Goal: Task Accomplishment & Management: Manage account settings

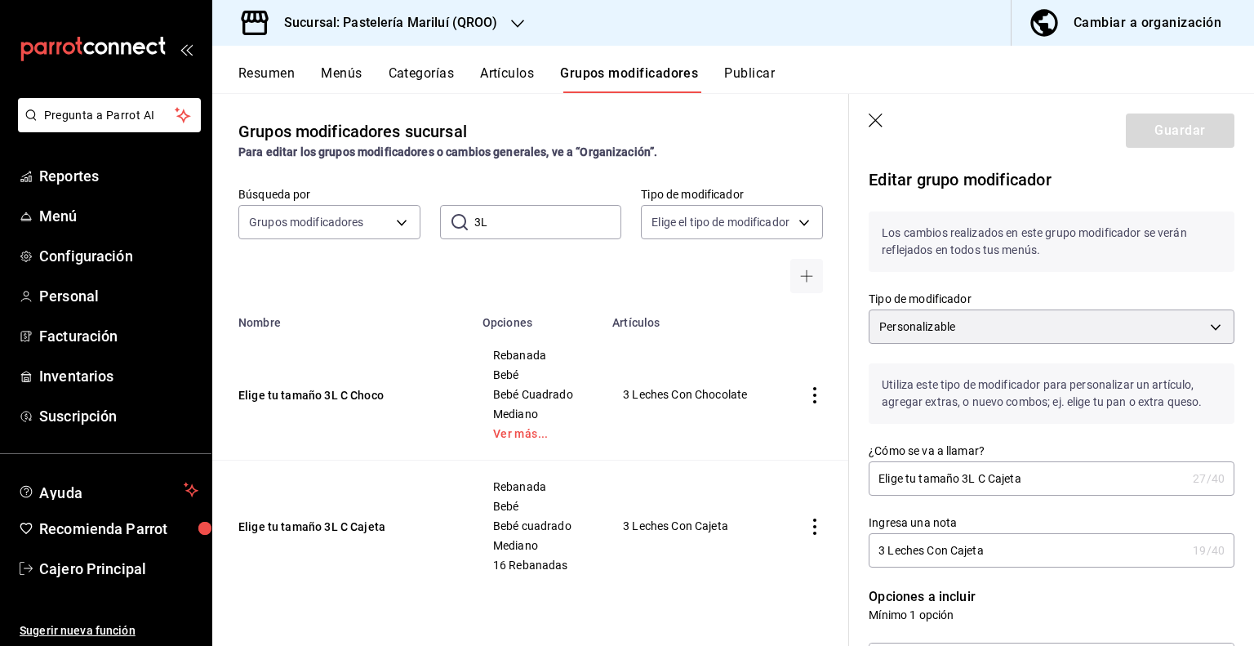
scroll to position [408, 0]
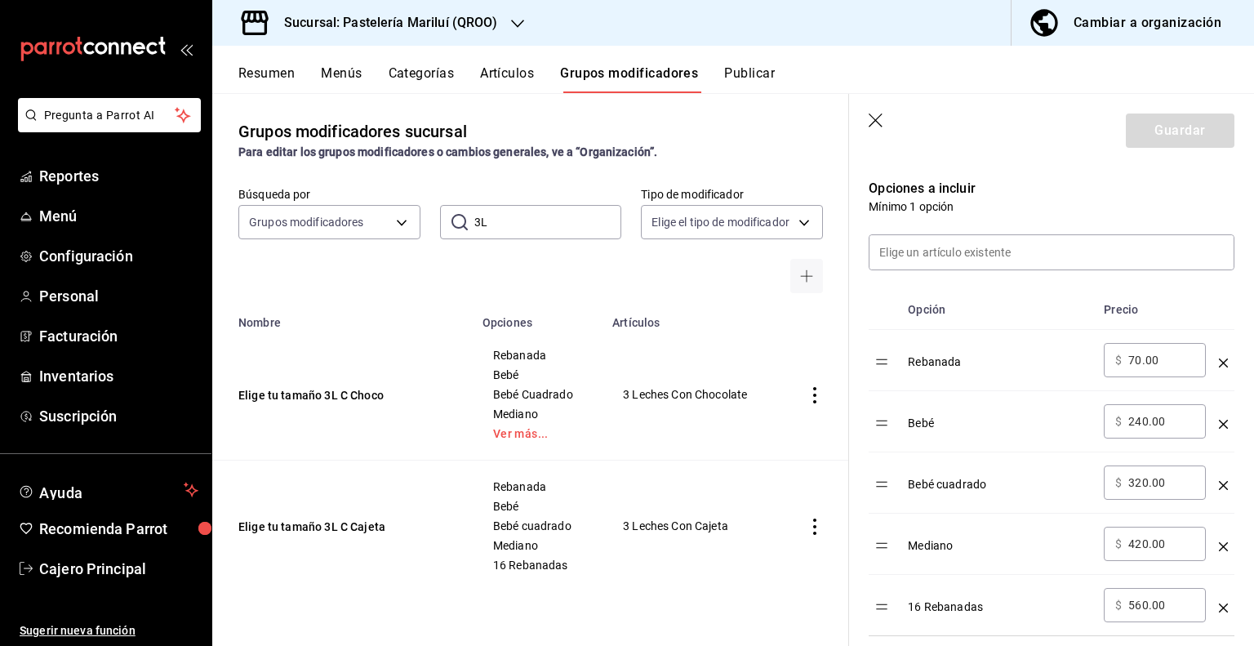
click at [547, 221] on input "3L" at bounding box center [548, 222] width 148 height 33
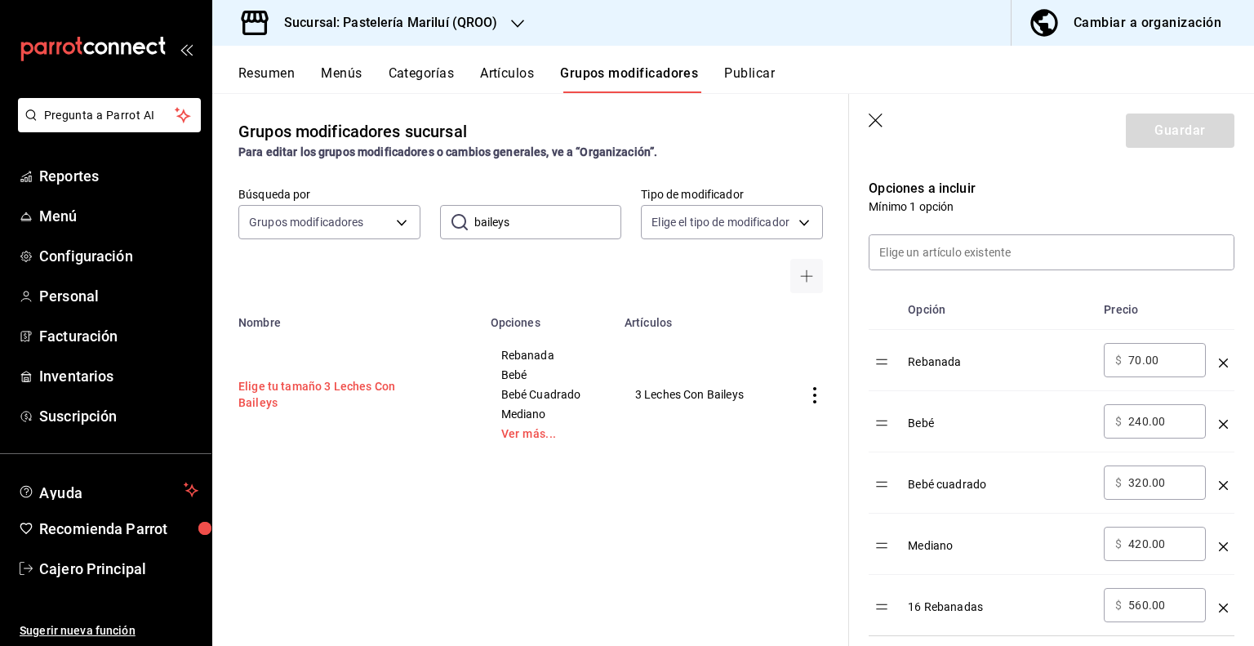
click at [382, 401] on button "Elige tu tamaño 3 Leches Con Baileys" at bounding box center [336, 394] width 196 height 33
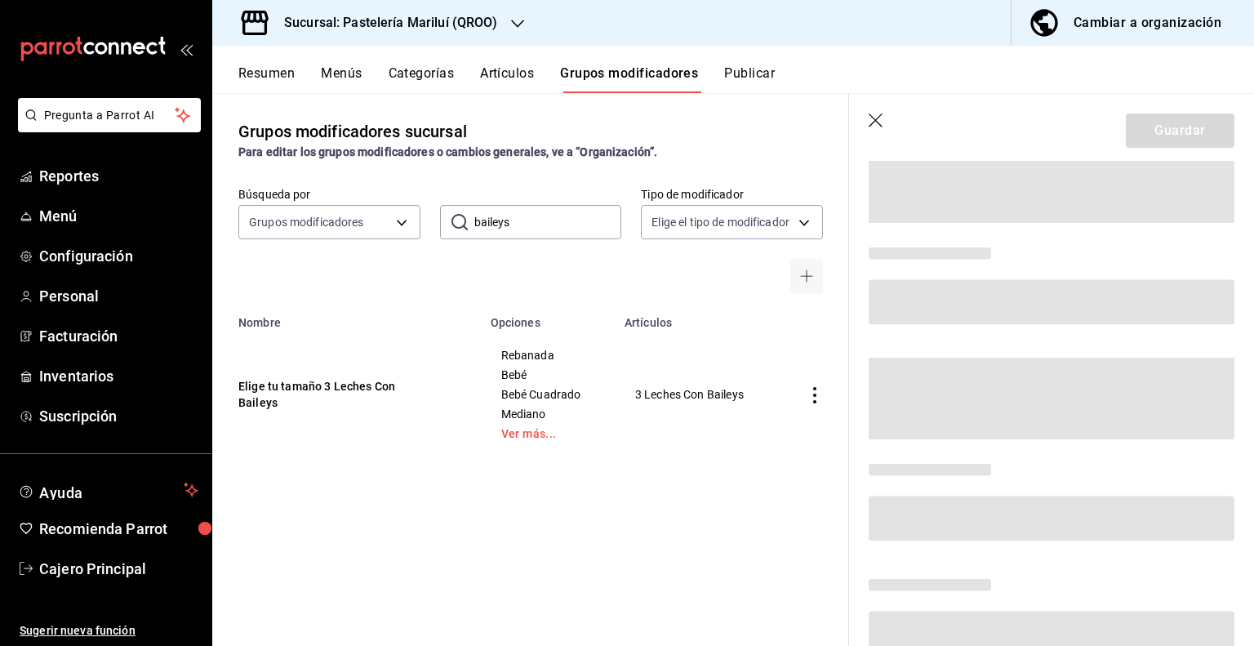
scroll to position [217, 0]
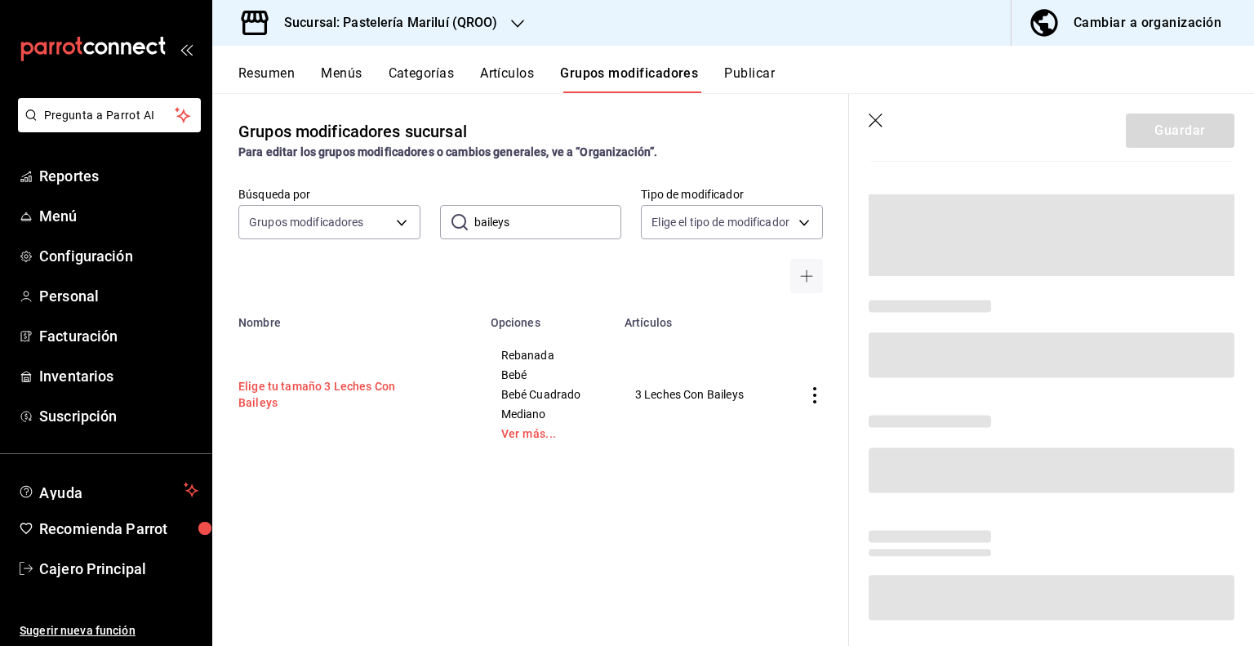
click at [390, 391] on button "Elige tu tamaño 3 Leches Con Baileys" at bounding box center [336, 394] width 196 height 33
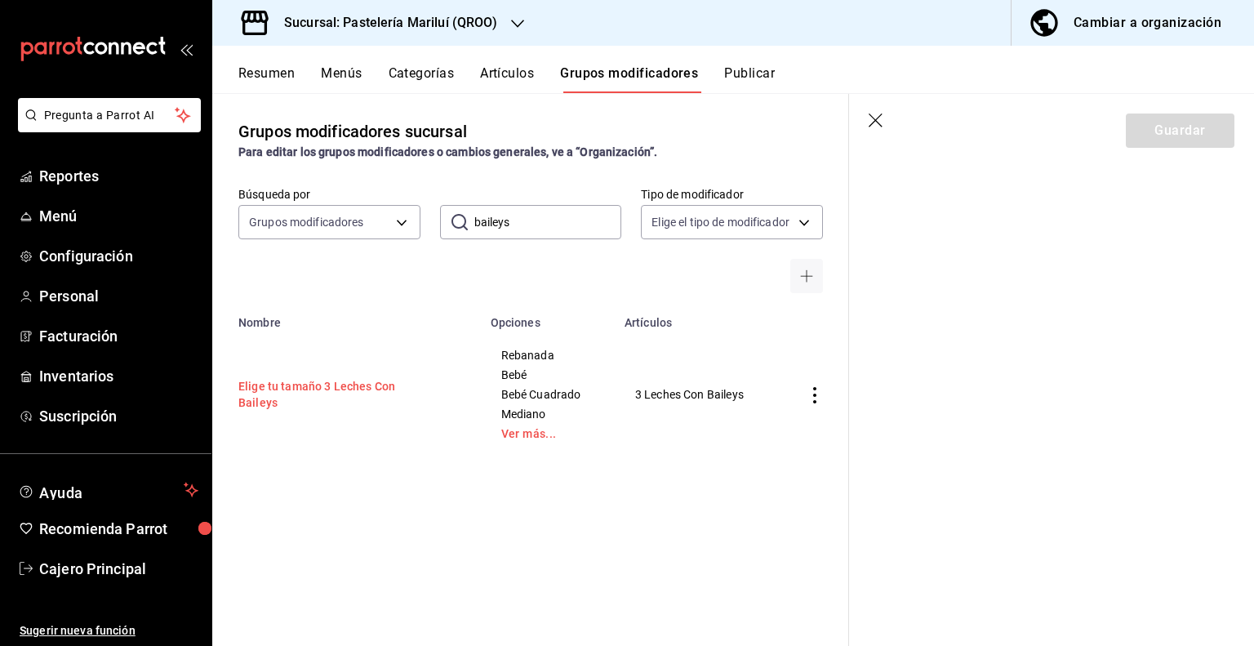
click at [335, 390] on button "Elige tu tamaño 3 Leches Con Baileys" at bounding box center [336, 394] width 196 height 33
click at [873, 116] on icon "button" at bounding box center [876, 121] width 16 height 16
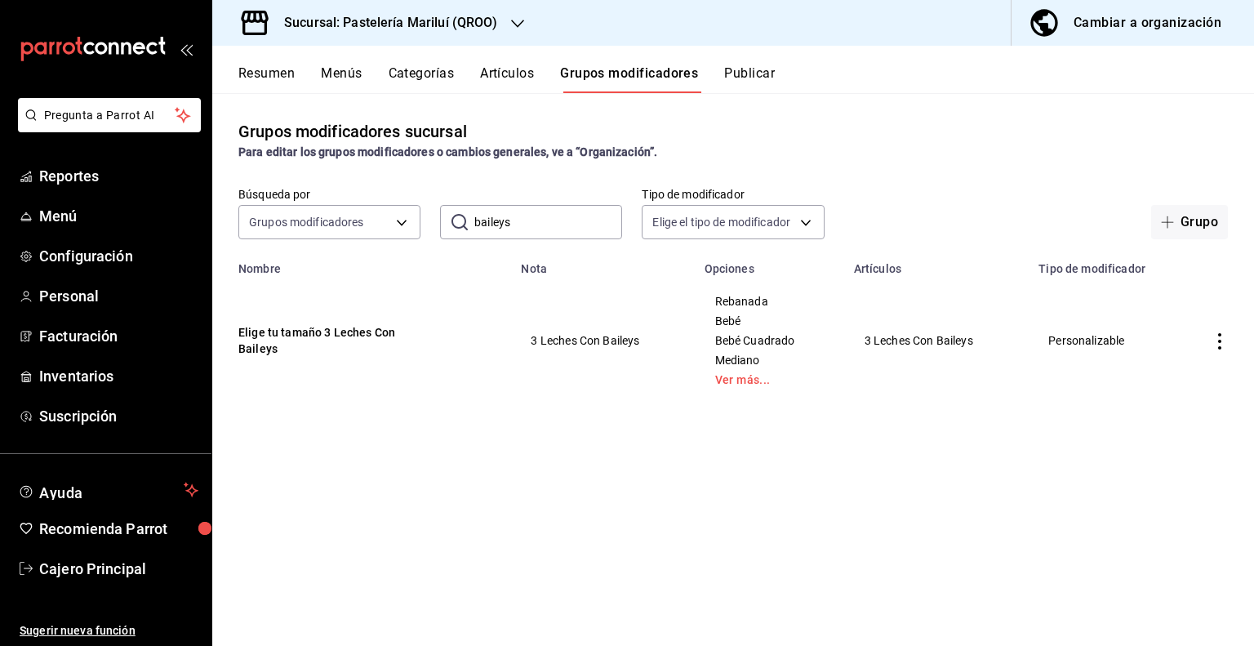
click at [349, 352] on td "Elige tu tamaño 3 Leches Con Baileys" at bounding box center [361, 340] width 299 height 131
click at [352, 344] on button "Elige tu tamaño 3 Leches Con Baileys" at bounding box center [336, 340] width 196 height 33
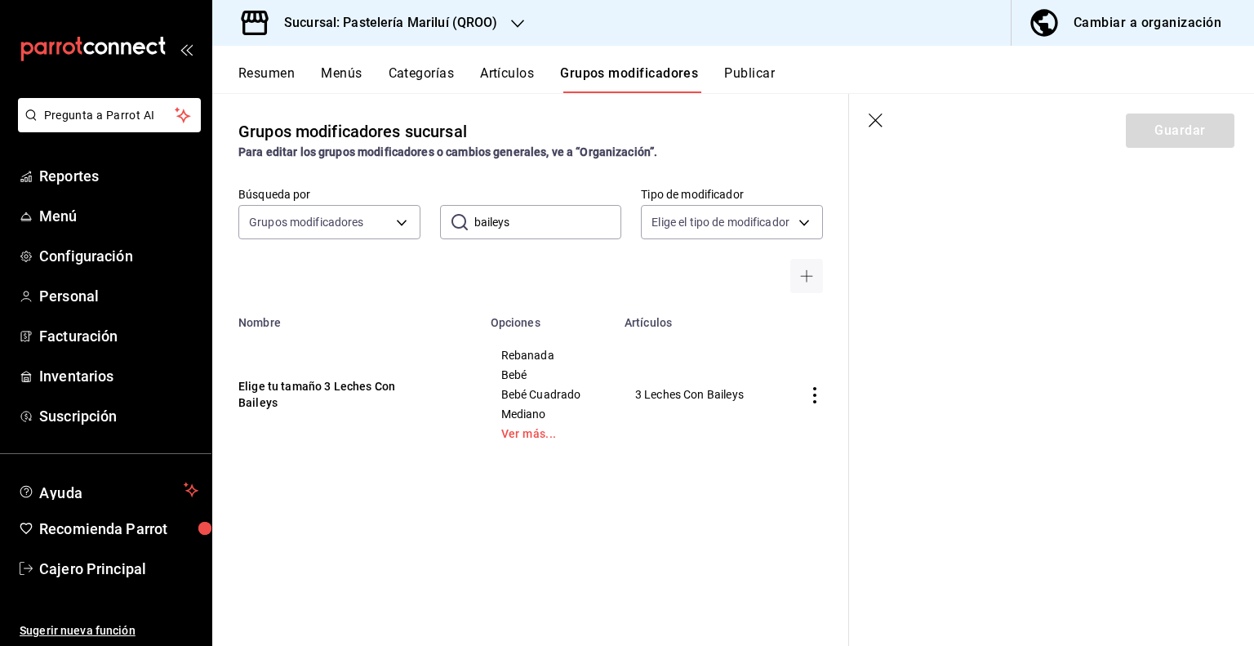
click at [875, 130] on header "Guardar" at bounding box center [1051, 127] width 405 height 67
click at [876, 118] on icon "button" at bounding box center [875, 120] width 14 height 14
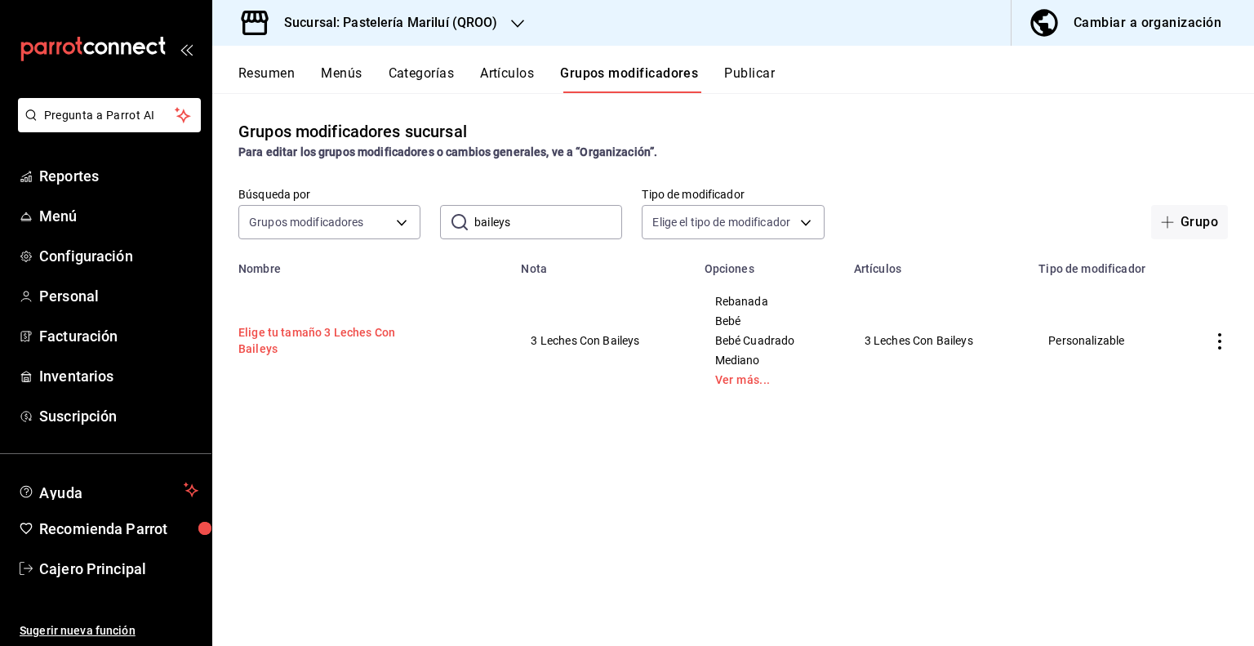
click at [308, 343] on button "Elige tu tamaño 3 Leches Con Baileys" at bounding box center [336, 340] width 196 height 33
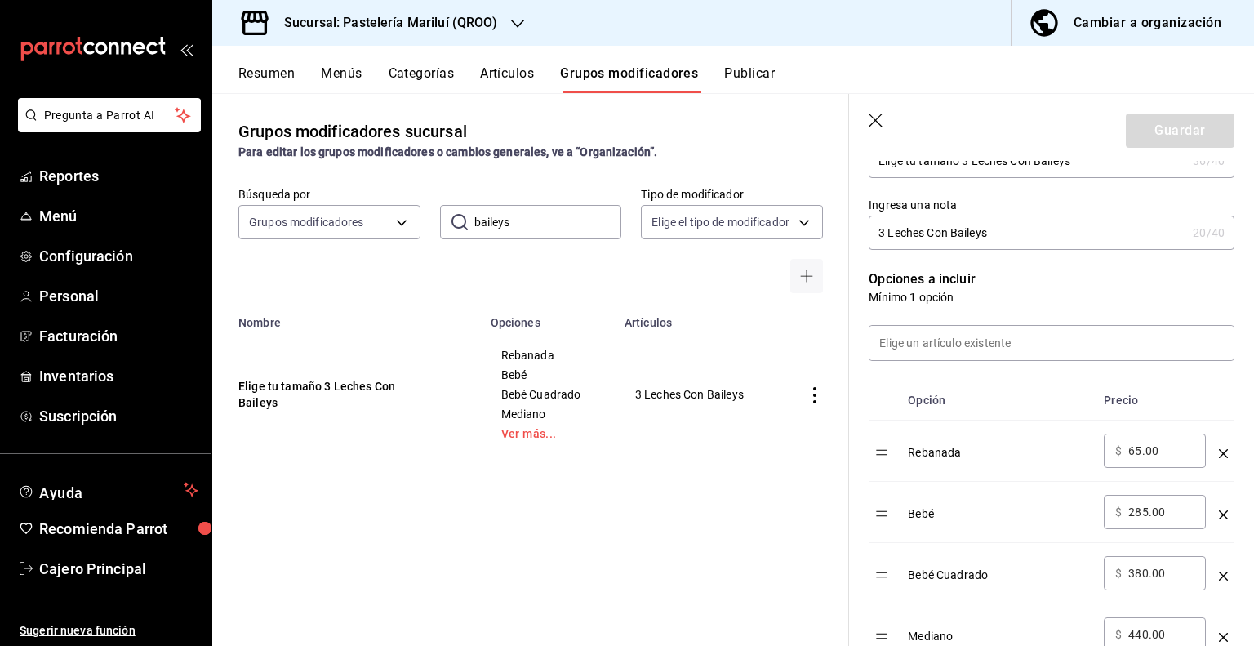
scroll to position [245, 0]
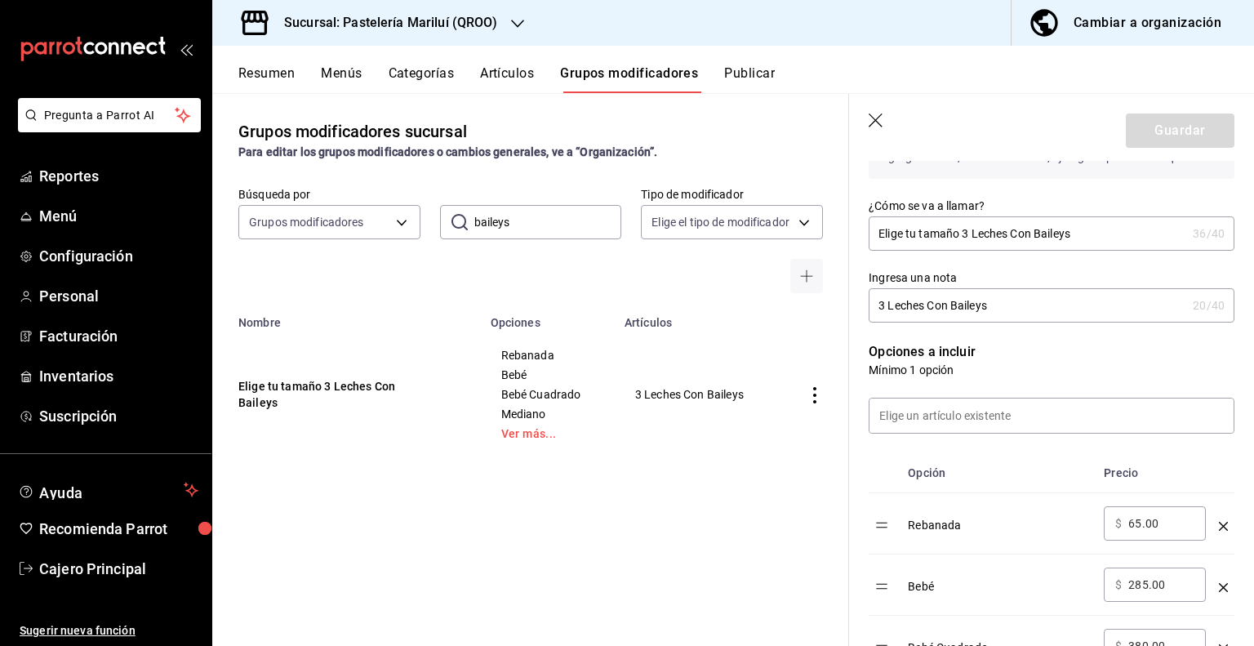
click at [871, 118] on icon "button" at bounding box center [876, 121] width 16 height 16
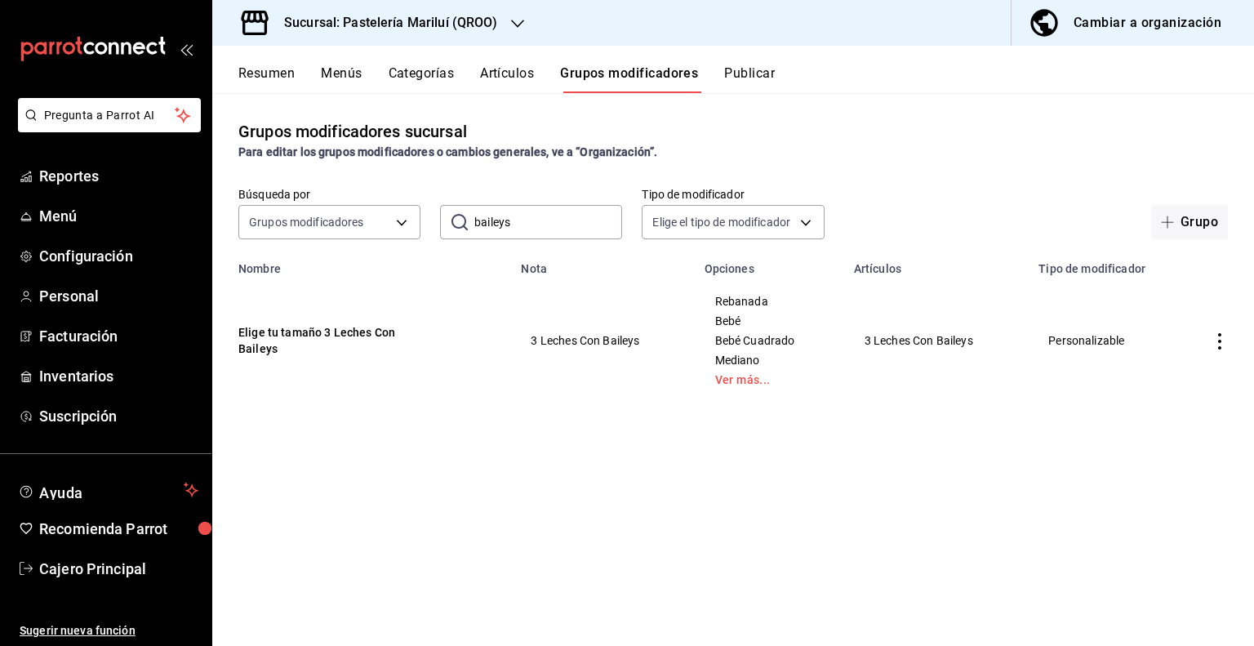
click at [561, 228] on input "baileys" at bounding box center [548, 222] width 148 height 33
click at [559, 228] on input "baileys" at bounding box center [548, 222] width 148 height 33
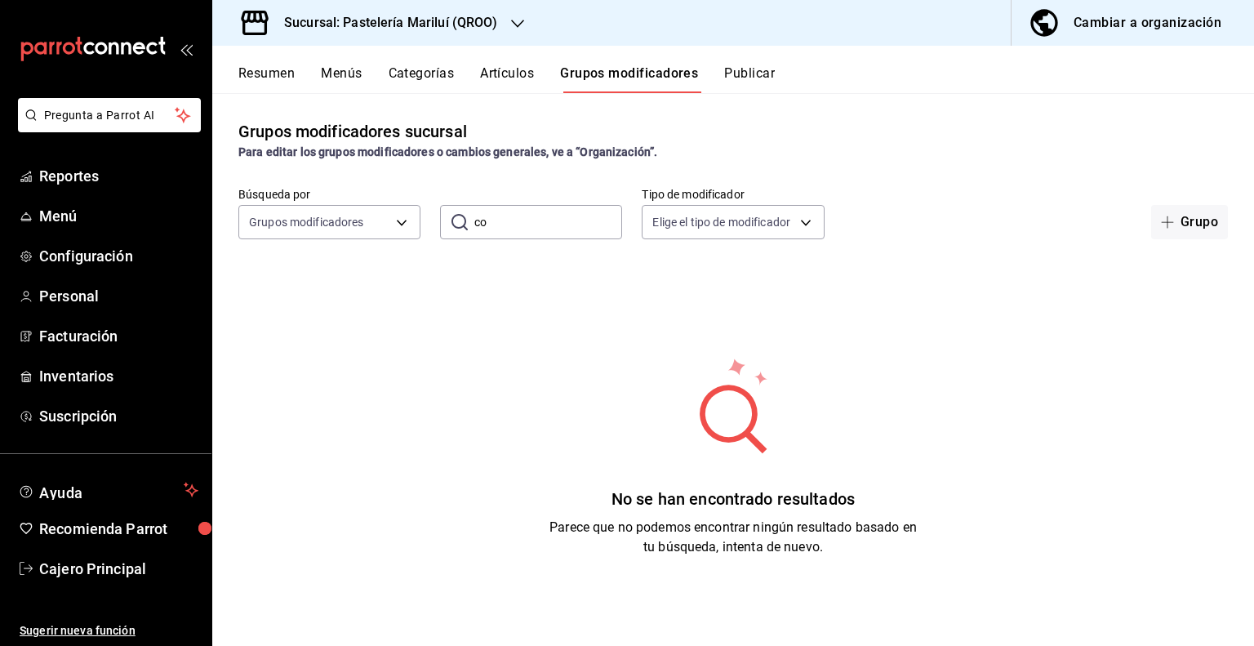
type input "c"
click at [479, 227] on input "gruta" at bounding box center [548, 222] width 148 height 33
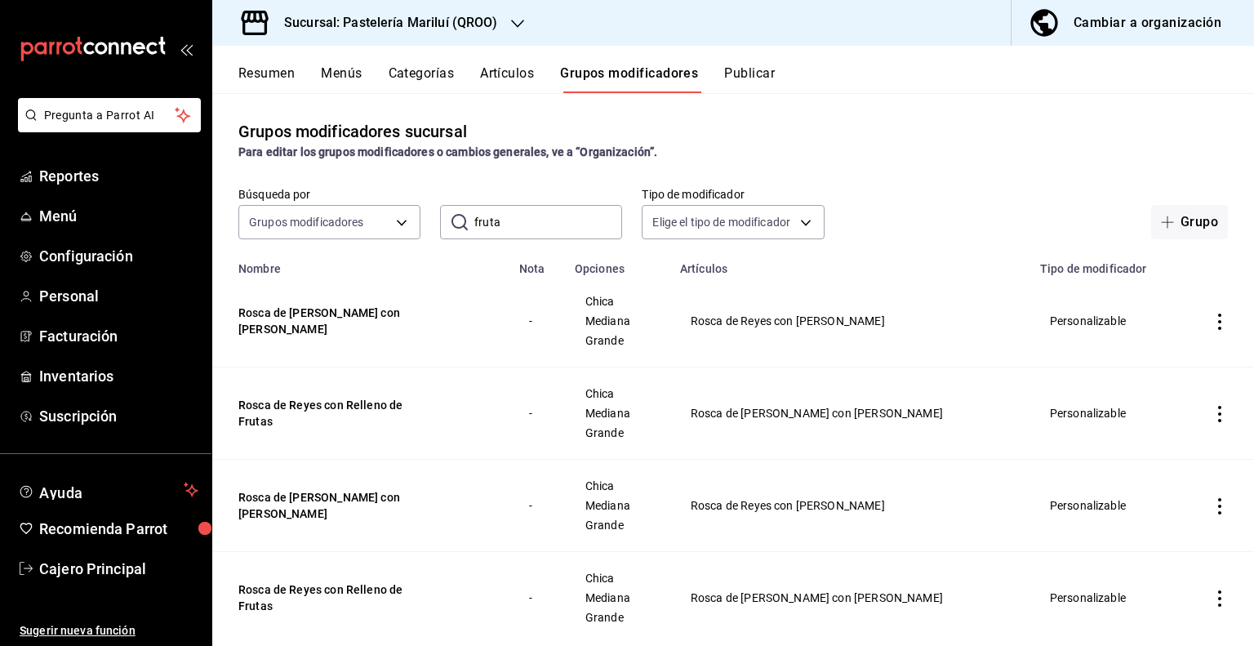
click at [500, 218] on input "fruta" at bounding box center [548, 222] width 148 height 33
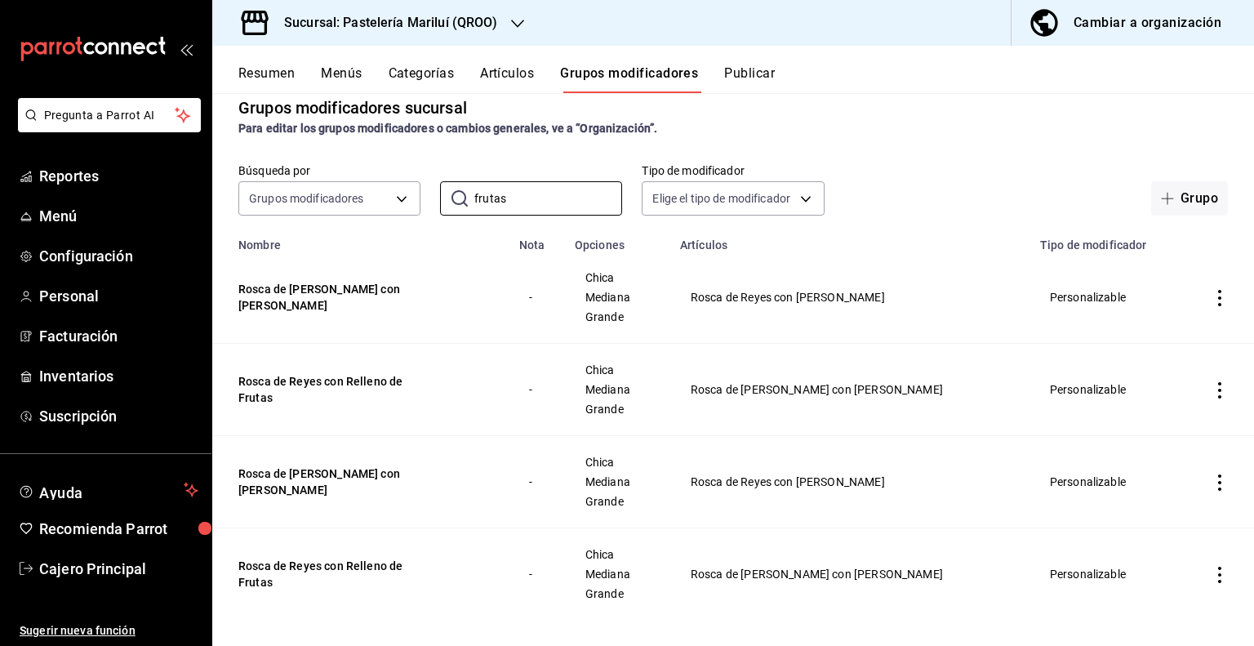
scroll to position [37, 0]
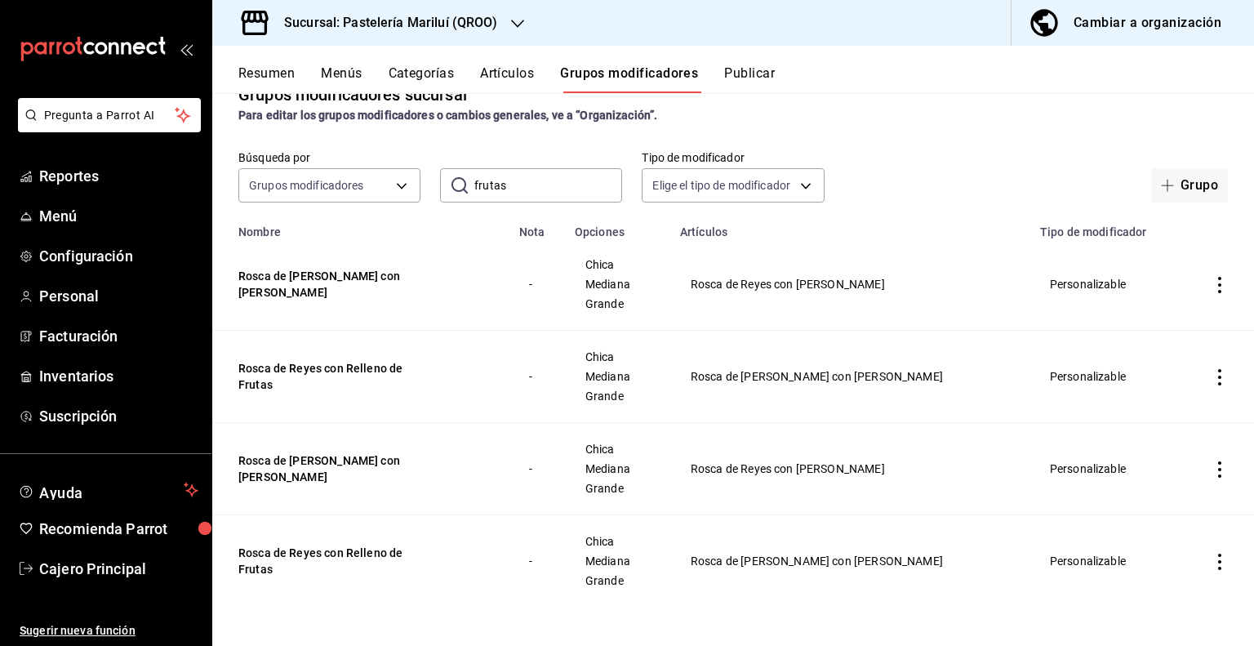
click at [512, 169] on input "frutas" at bounding box center [548, 185] width 148 height 33
click at [503, 180] on input "frutas" at bounding box center [548, 185] width 148 height 33
click at [504, 180] on input "frutas" at bounding box center [548, 185] width 148 height 33
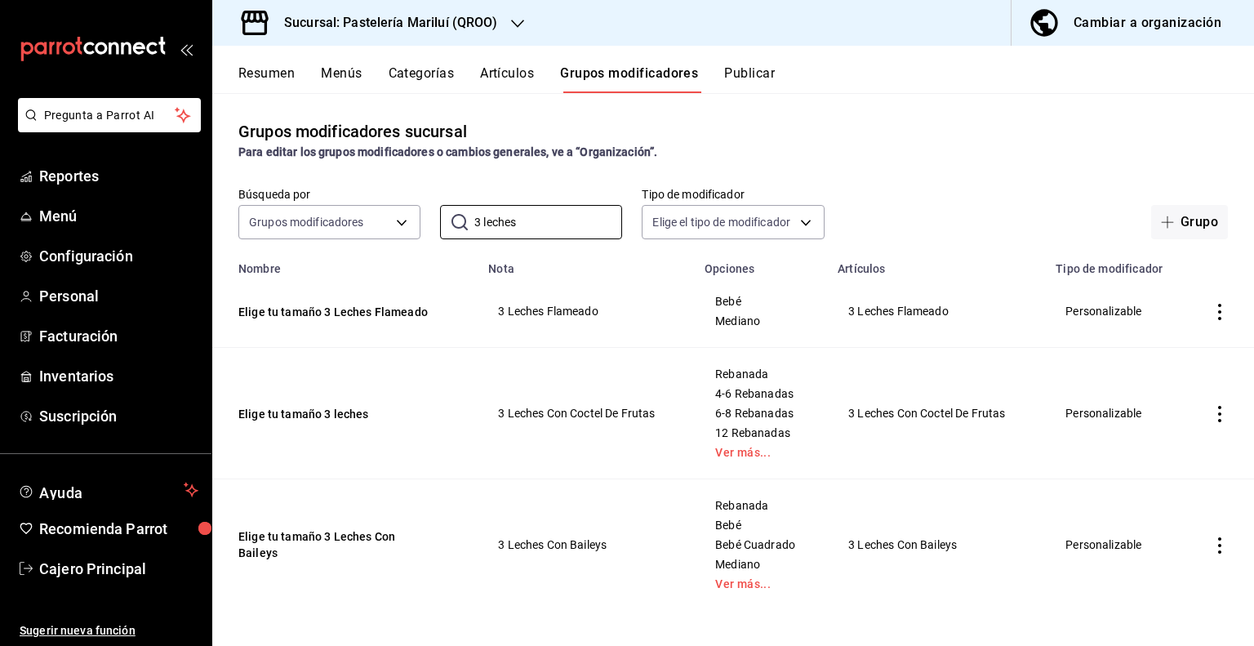
scroll to position [3, 0]
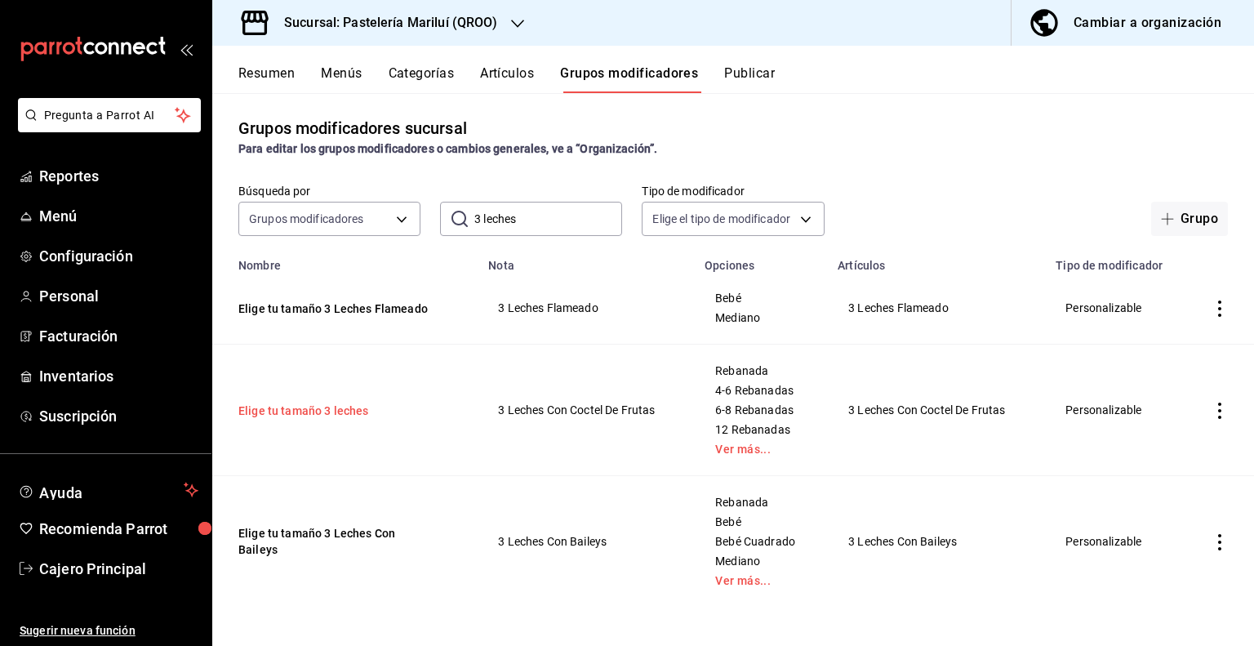
click at [325, 412] on button "Elige tu tamaño 3 leches" at bounding box center [336, 410] width 196 height 16
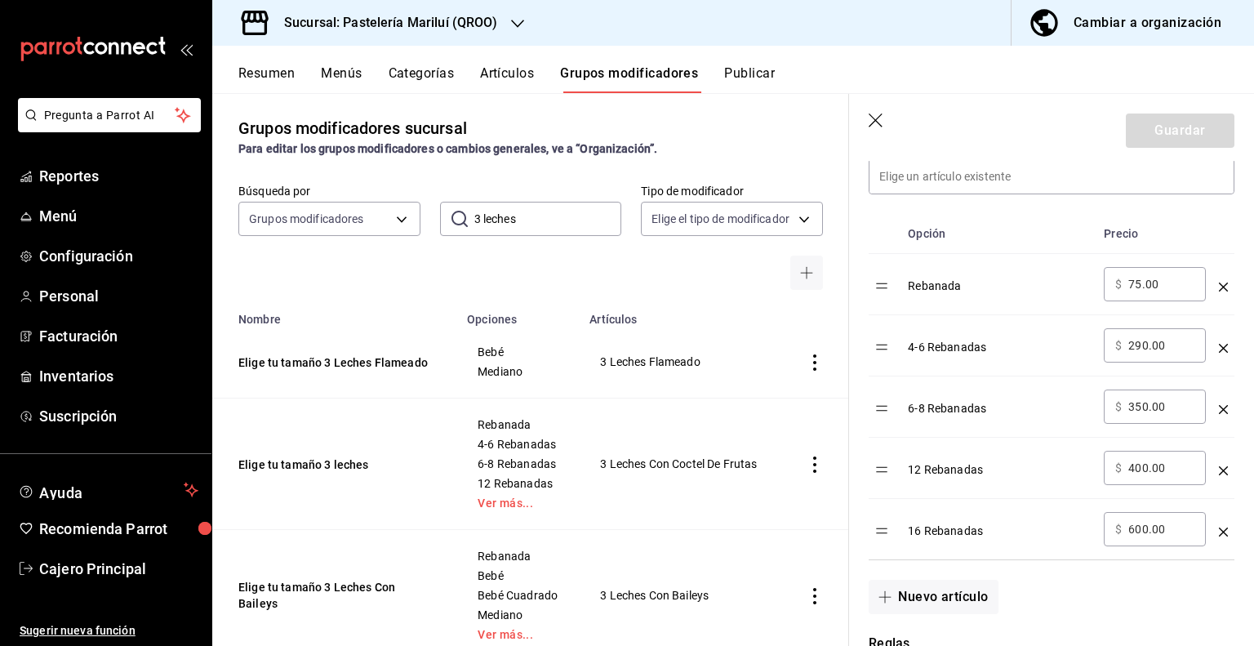
scroll to position [490, 0]
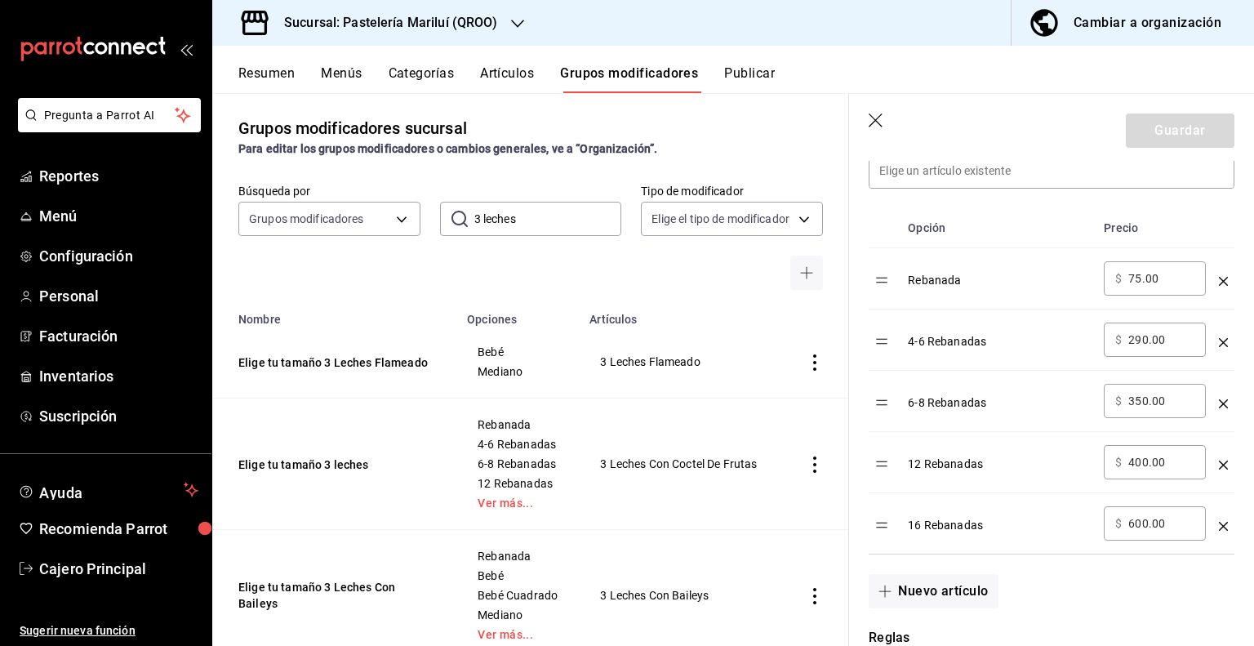
click at [511, 218] on input "3 leches" at bounding box center [548, 218] width 148 height 33
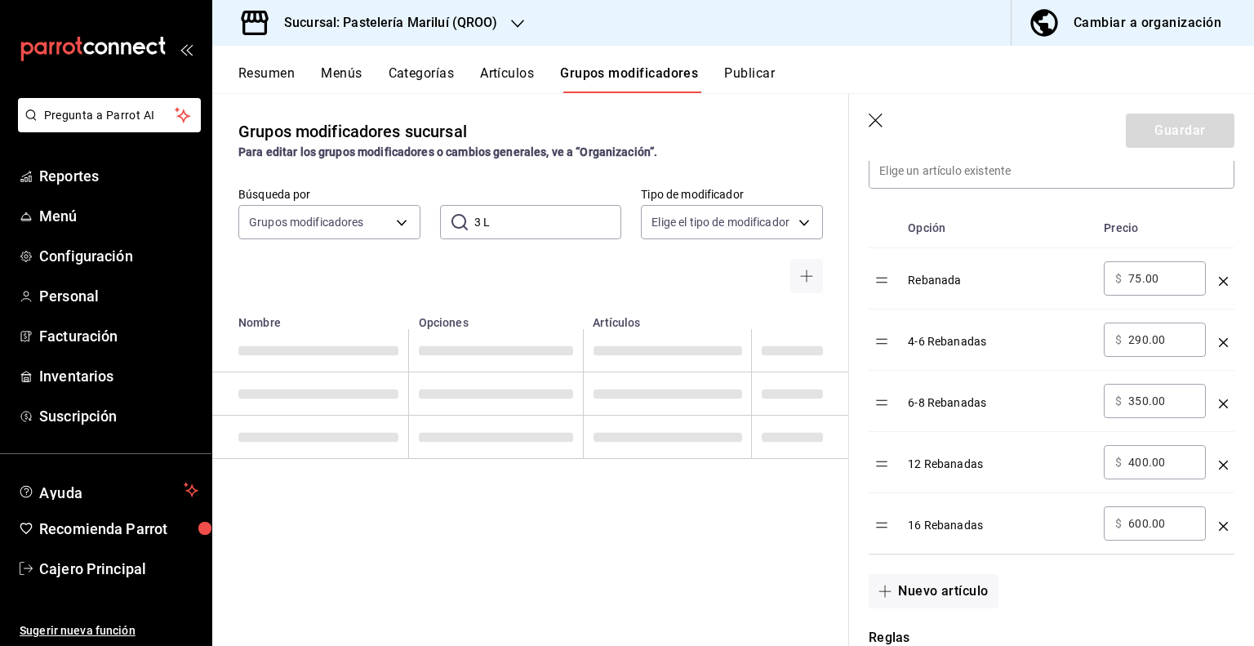
scroll to position [0, 0]
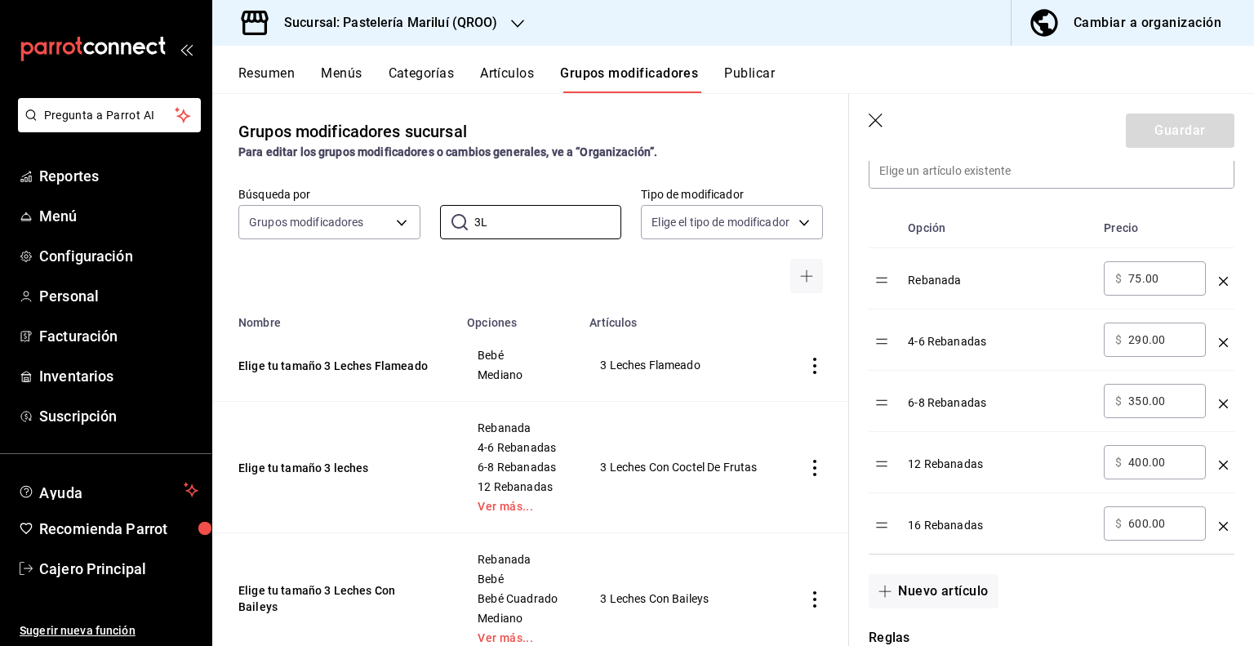
click at [876, 107] on header "Guardar" at bounding box center [1051, 127] width 405 height 67
click at [872, 114] on icon "button" at bounding box center [876, 121] width 16 height 16
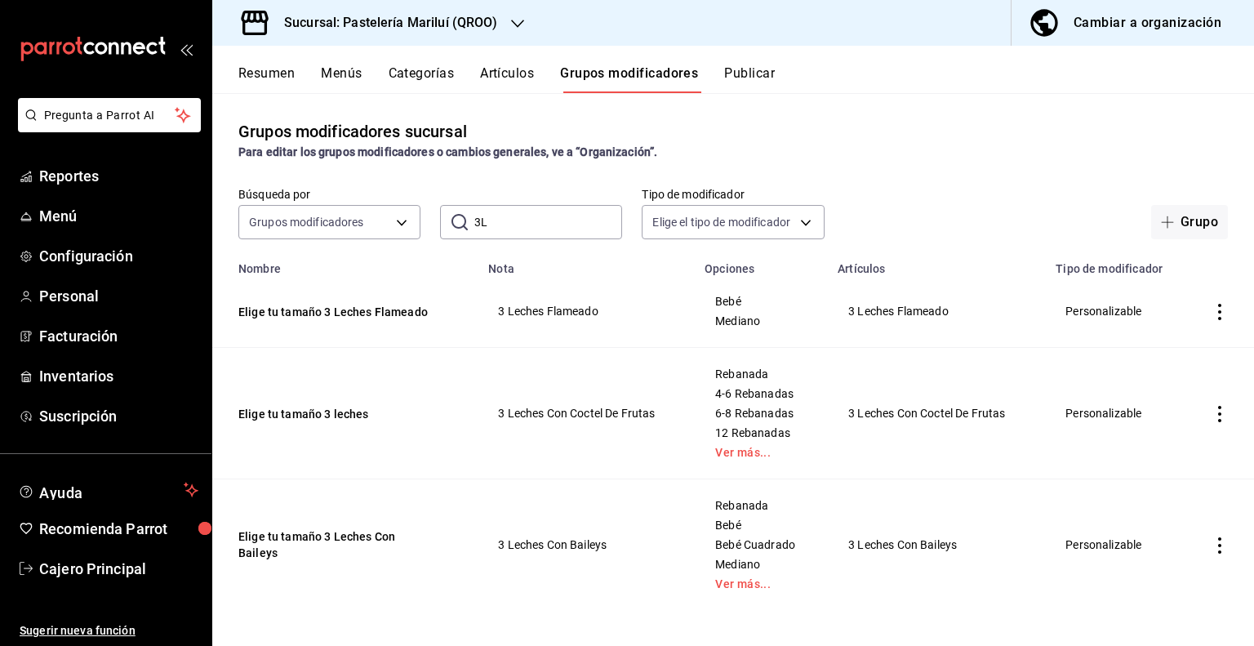
click at [531, 233] on input "3L" at bounding box center [548, 222] width 148 height 33
click at [549, 219] on input "3L" at bounding box center [548, 222] width 148 height 33
type input "3L"
click at [495, 228] on input "3L" at bounding box center [548, 222] width 148 height 33
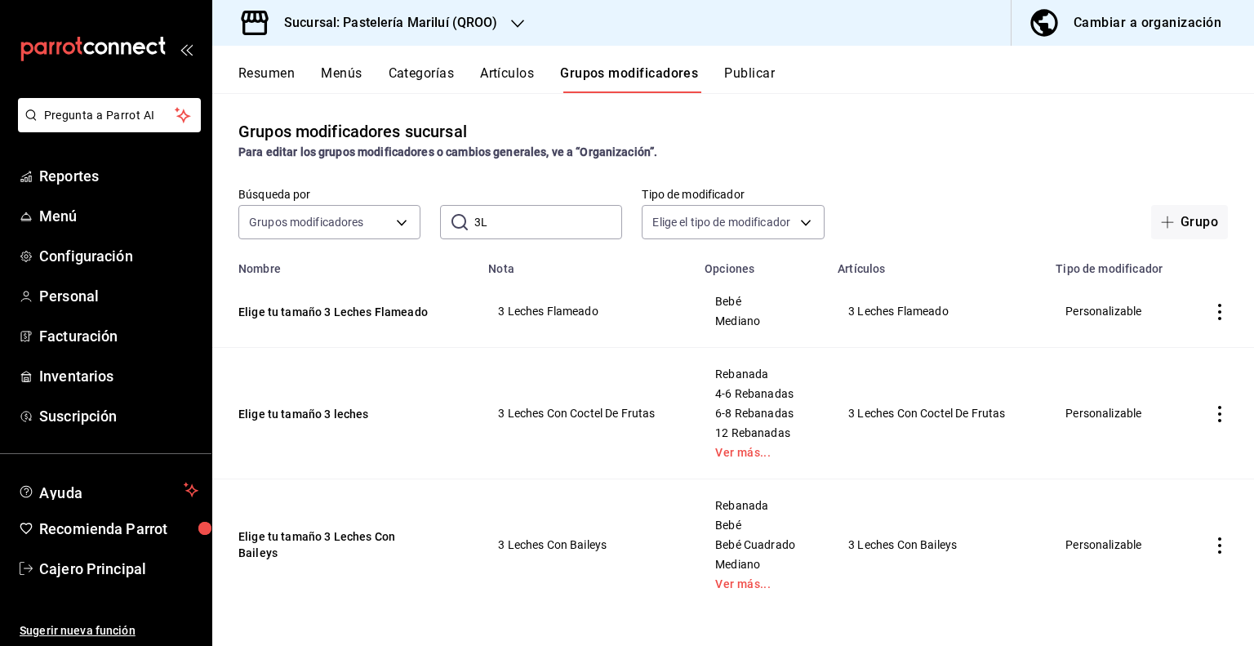
click at [495, 228] on input "3L" at bounding box center [548, 222] width 148 height 33
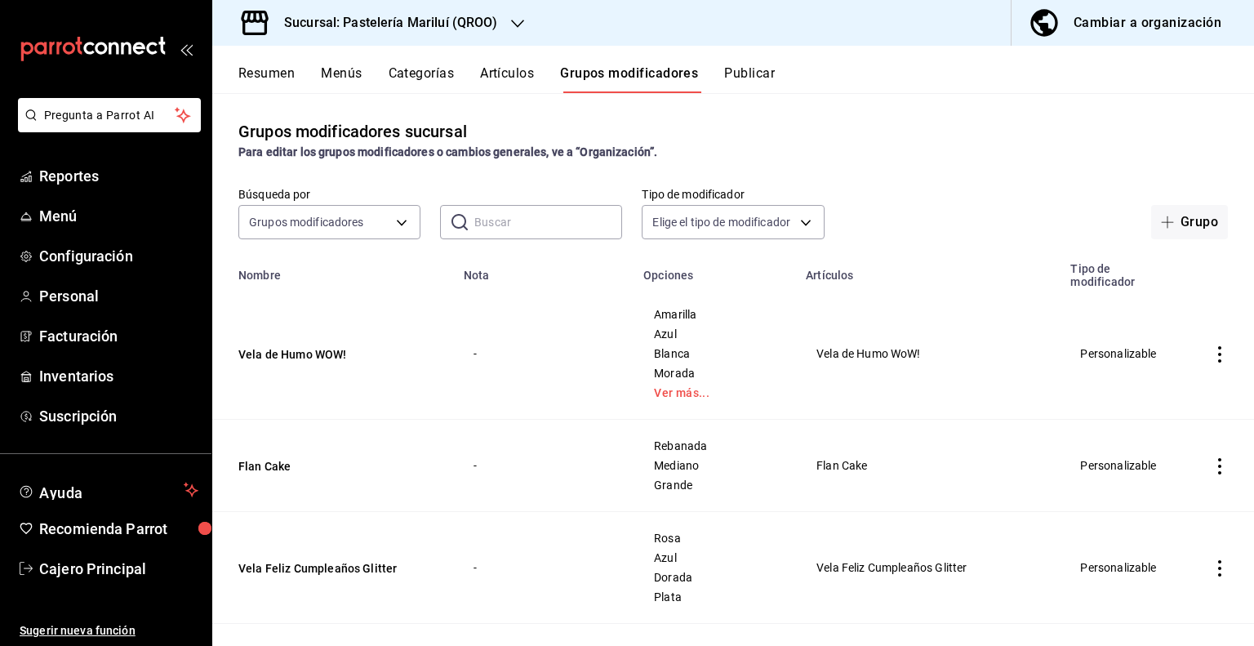
click at [501, 220] on input "text" at bounding box center [548, 222] width 148 height 33
click at [500, 220] on input "3L" at bounding box center [548, 222] width 148 height 33
click at [655, 206] on body "Pregunta a Parrot AI Reportes Menú Configuración Personal Facturación Inventari…" at bounding box center [627, 323] width 1254 height 646
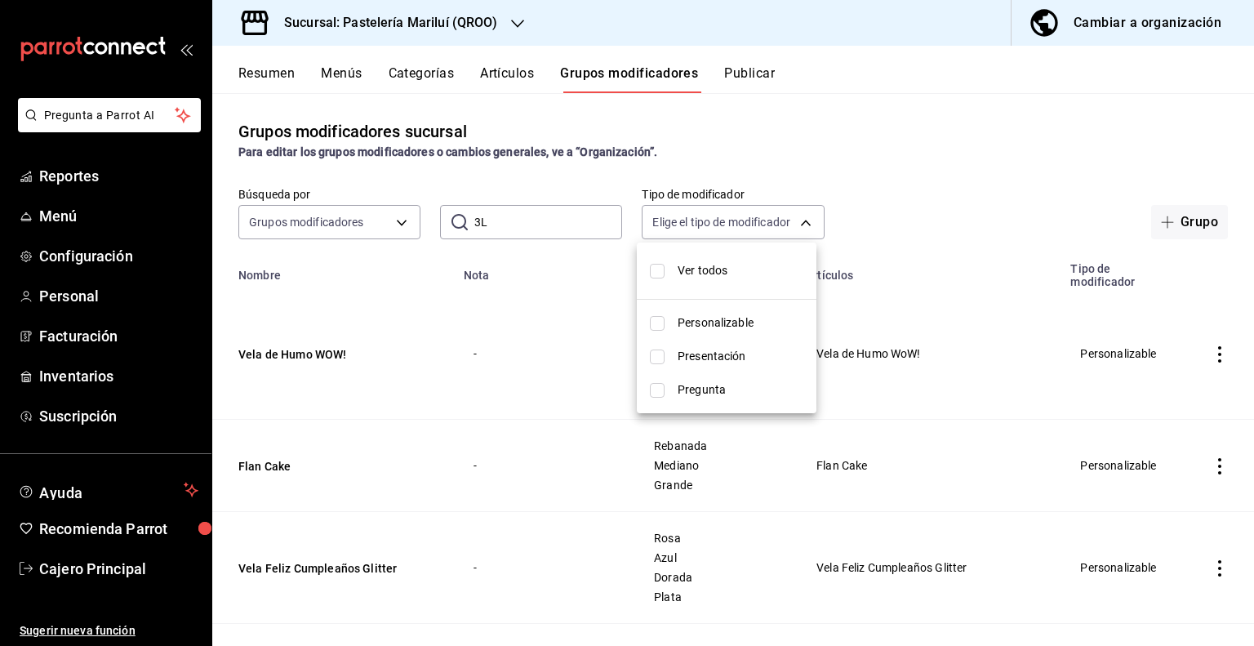
click at [343, 229] on div at bounding box center [627, 323] width 1254 height 646
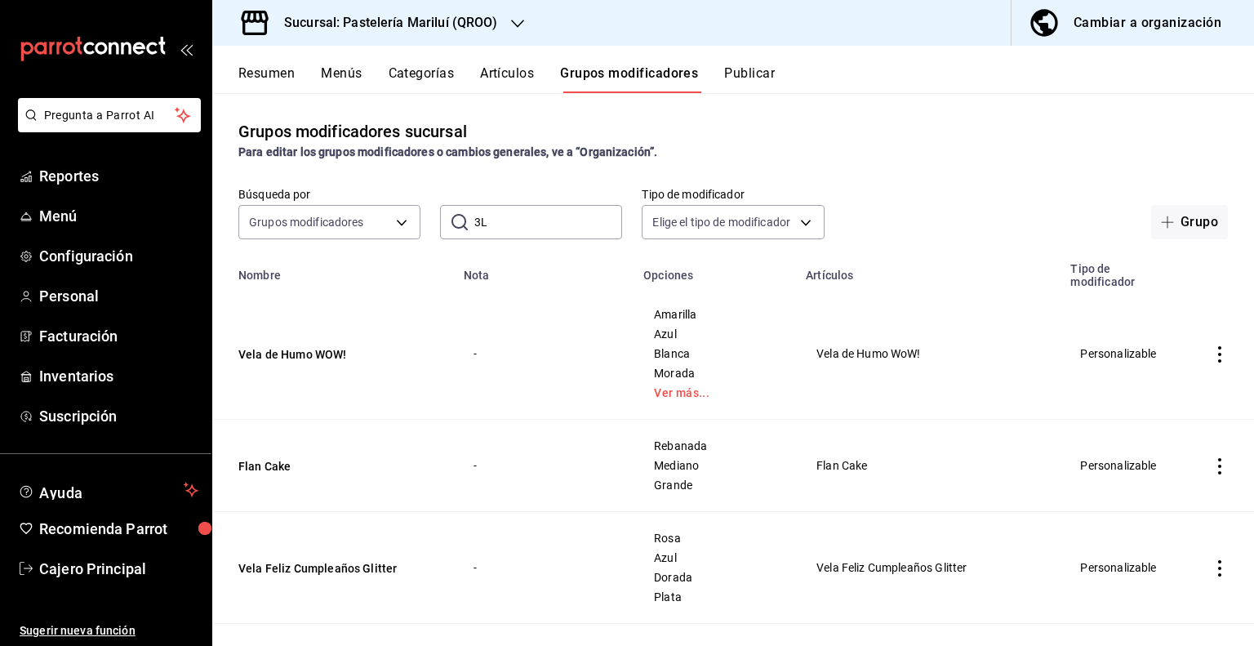
click at [343, 229] on body "Pregunta a Parrot AI Reportes Menú Configuración Personal Facturación Inventari…" at bounding box center [627, 323] width 1254 height 646
click at [343, 229] on div at bounding box center [627, 323] width 1254 height 646
click at [500, 225] on input "3L" at bounding box center [548, 222] width 148 height 33
type input "3"
type input "3L"
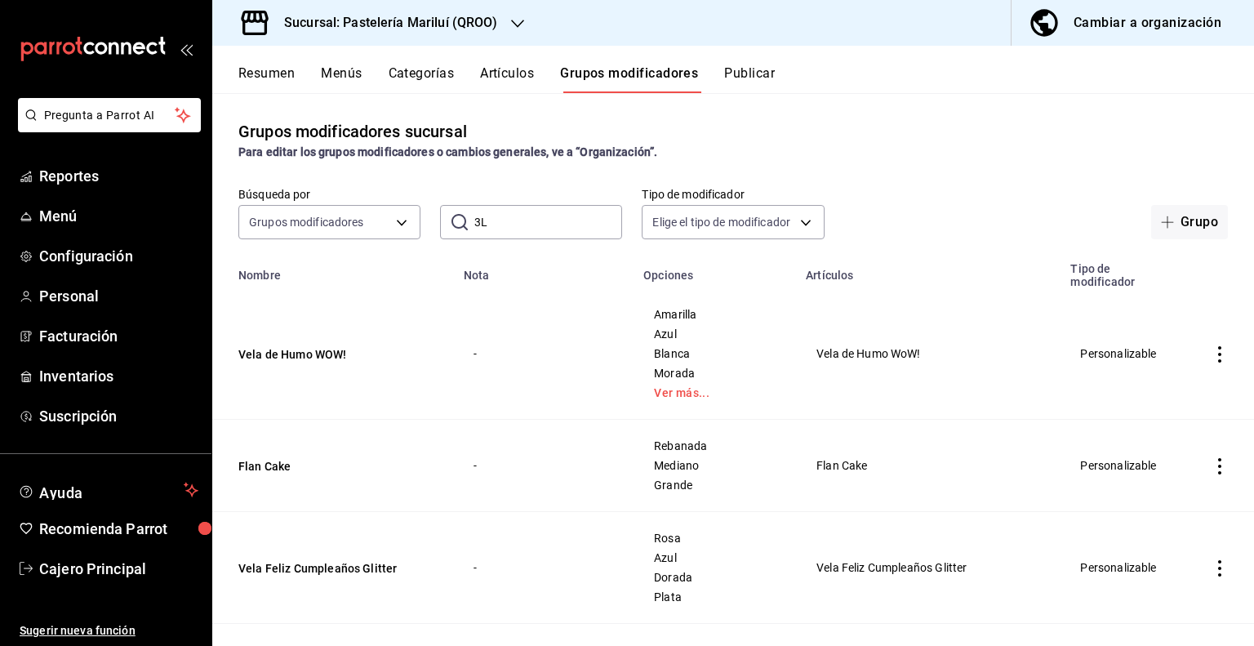
click at [562, 218] on input "3L" at bounding box center [548, 222] width 148 height 33
click at [525, 234] on input "3L" at bounding box center [548, 222] width 148 height 33
click at [525, 233] on input "3L" at bounding box center [548, 222] width 148 height 33
click at [42, 208] on span "Menú" at bounding box center [118, 216] width 159 height 22
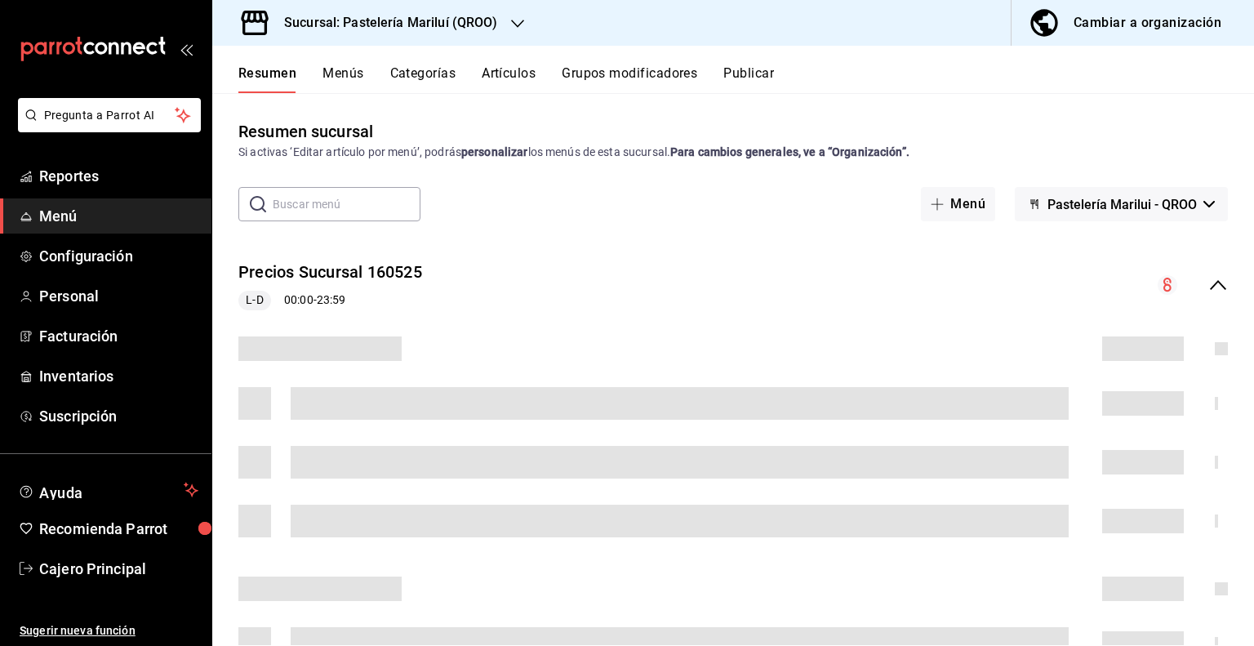
click at [600, 73] on button "Grupos modificadores" at bounding box center [629, 79] width 135 height 28
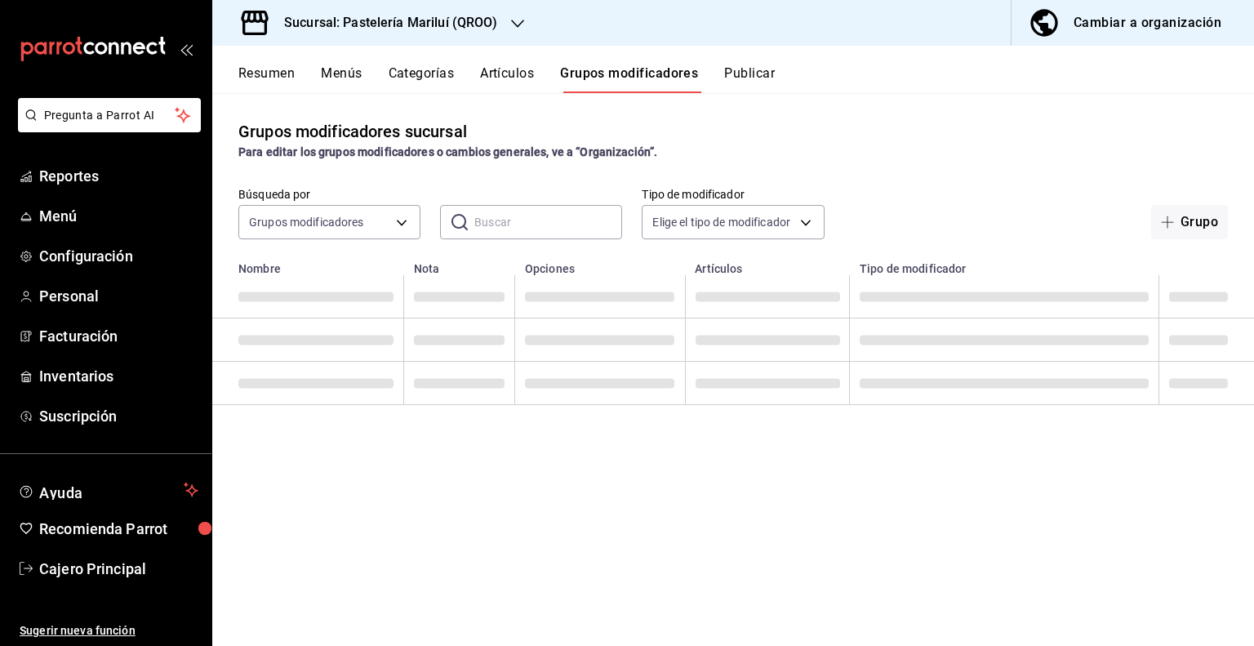
click at [479, 221] on input "text" at bounding box center [548, 222] width 148 height 33
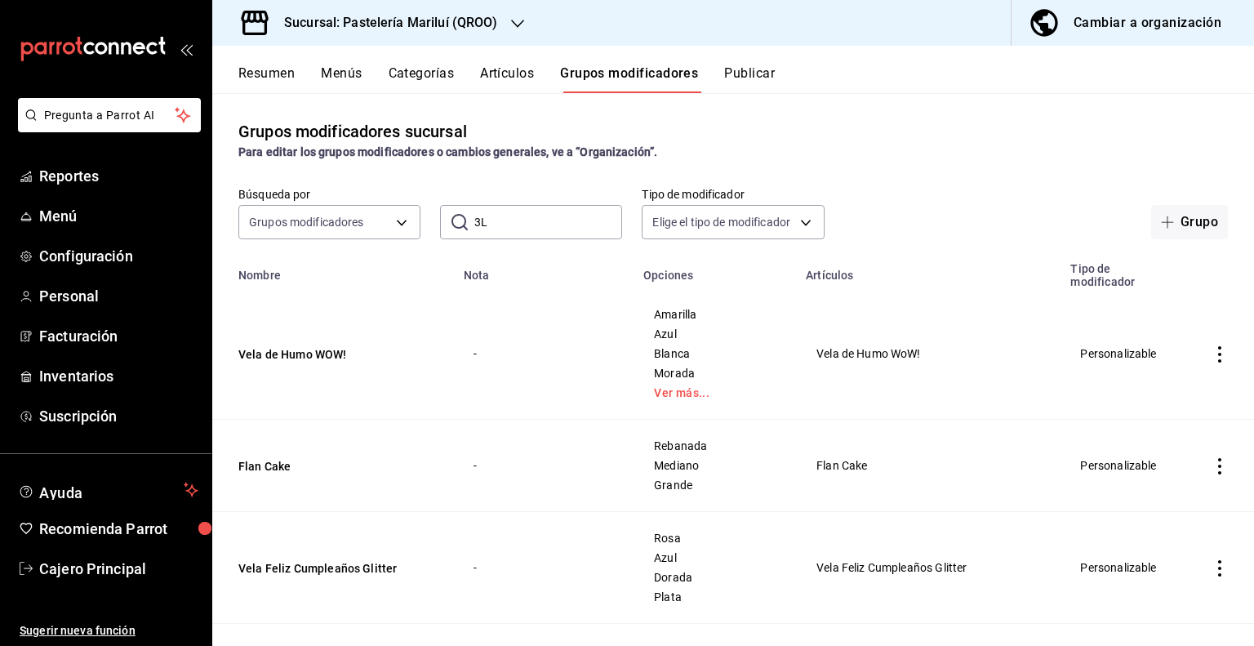
click at [531, 221] on input "3L" at bounding box center [548, 222] width 148 height 33
click at [464, 220] on icon at bounding box center [459, 222] width 16 height 16
click at [451, 221] on icon at bounding box center [459, 222] width 16 height 16
click at [910, 192] on div "Búsqueda por Grupos modificadores GROUP ​ 3L ​ Tipo de modificador Elige el tip…" at bounding box center [733, 213] width 1042 height 52
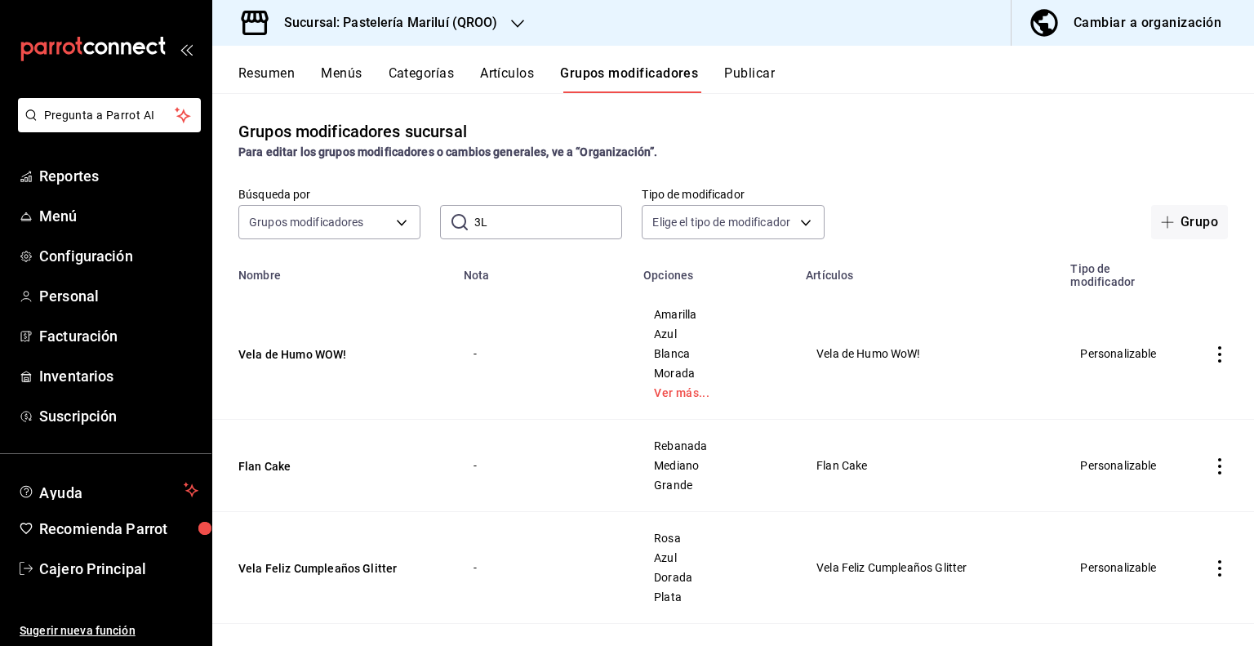
click at [619, 213] on div "Búsqueda por Grupos modificadores GROUP ​ 3L ​ Tipo de modificador Elige el tip…" at bounding box center [733, 213] width 1042 height 52
click at [574, 217] on input "3L" at bounding box center [548, 222] width 148 height 33
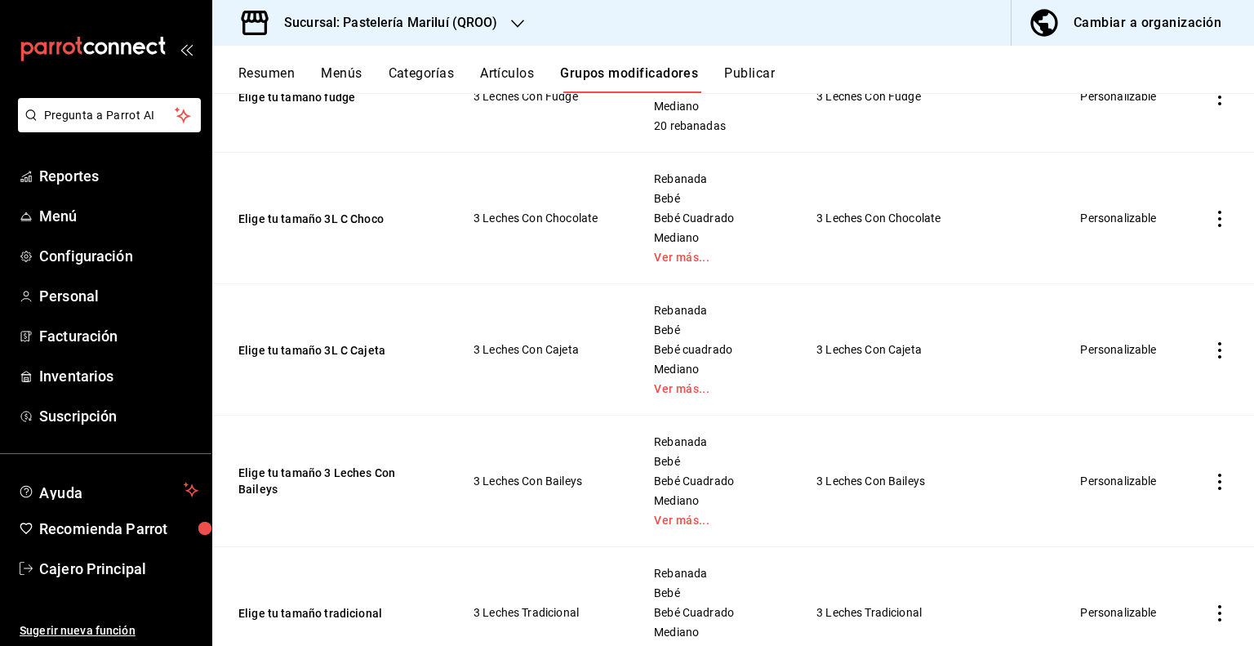
scroll to position [3755, 0]
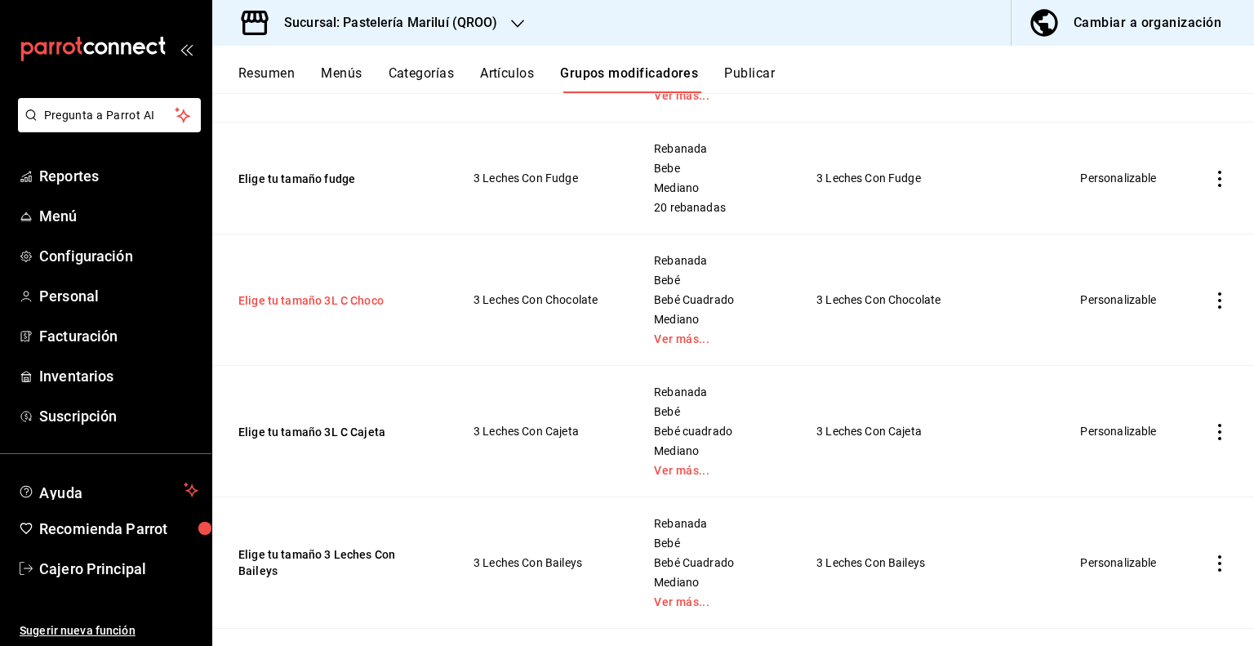
click at [247, 293] on button "Elige tu tamaño 3L C Choco" at bounding box center [336, 300] width 196 height 16
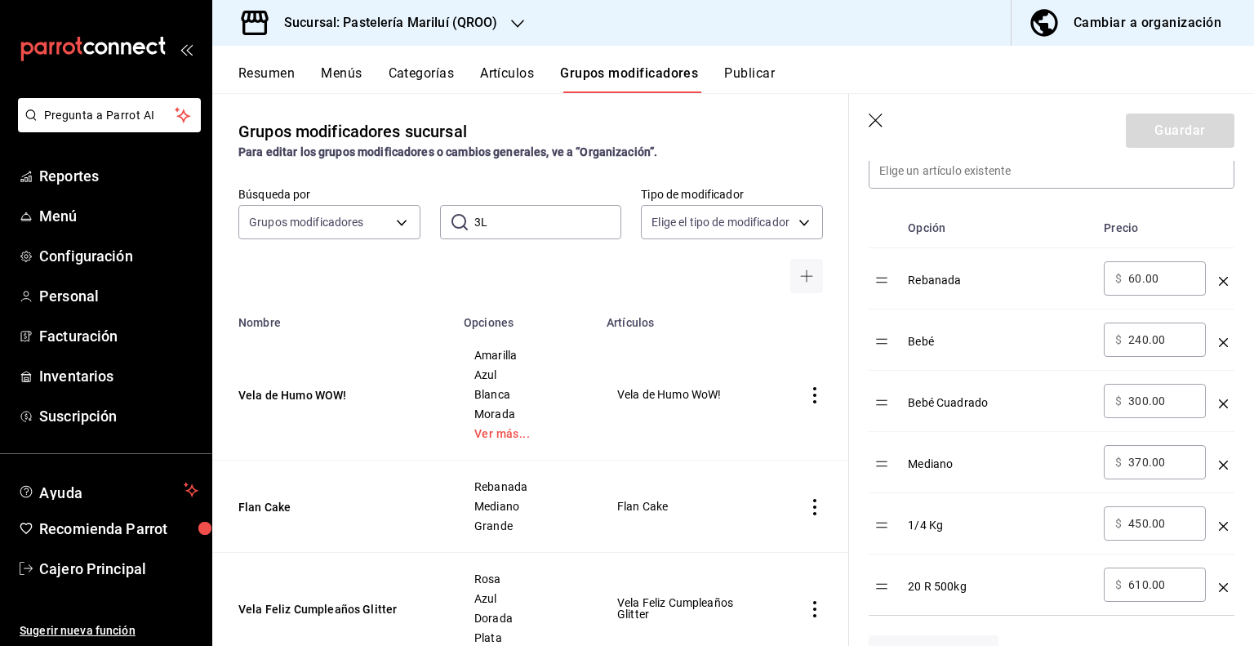
click at [504, 231] on input "3L" at bounding box center [548, 222] width 148 height 33
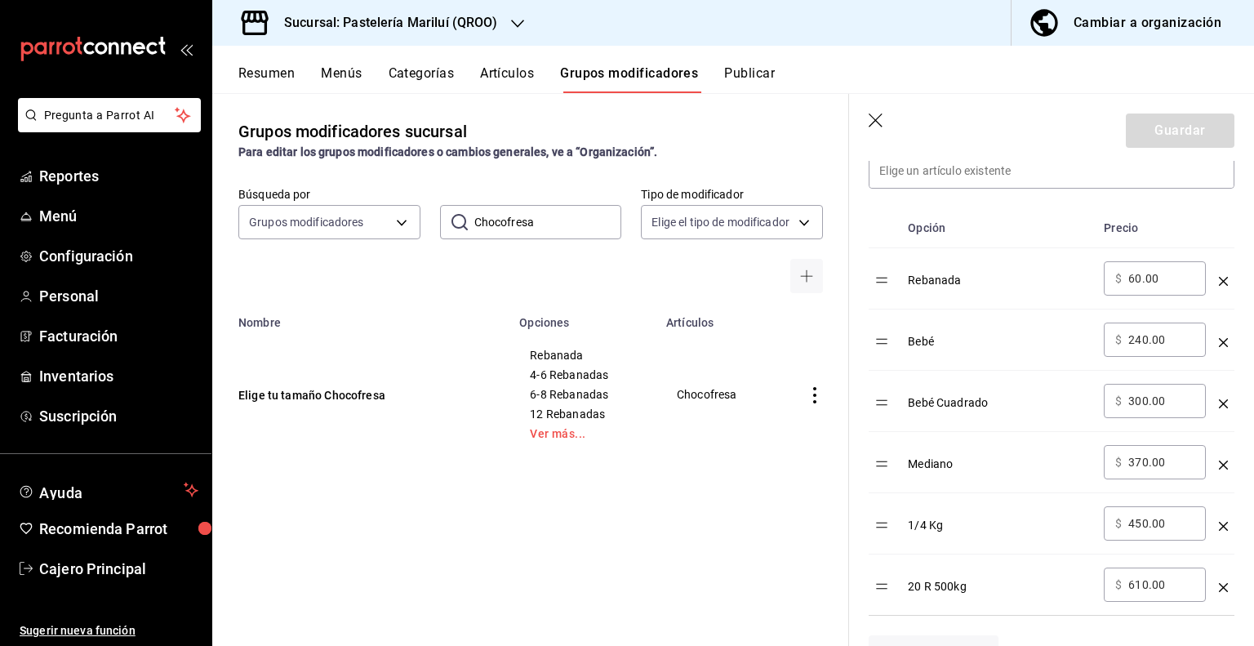
click at [864, 125] on header "Guardar" at bounding box center [1051, 127] width 405 height 67
click at [870, 124] on icon "button" at bounding box center [875, 120] width 14 height 14
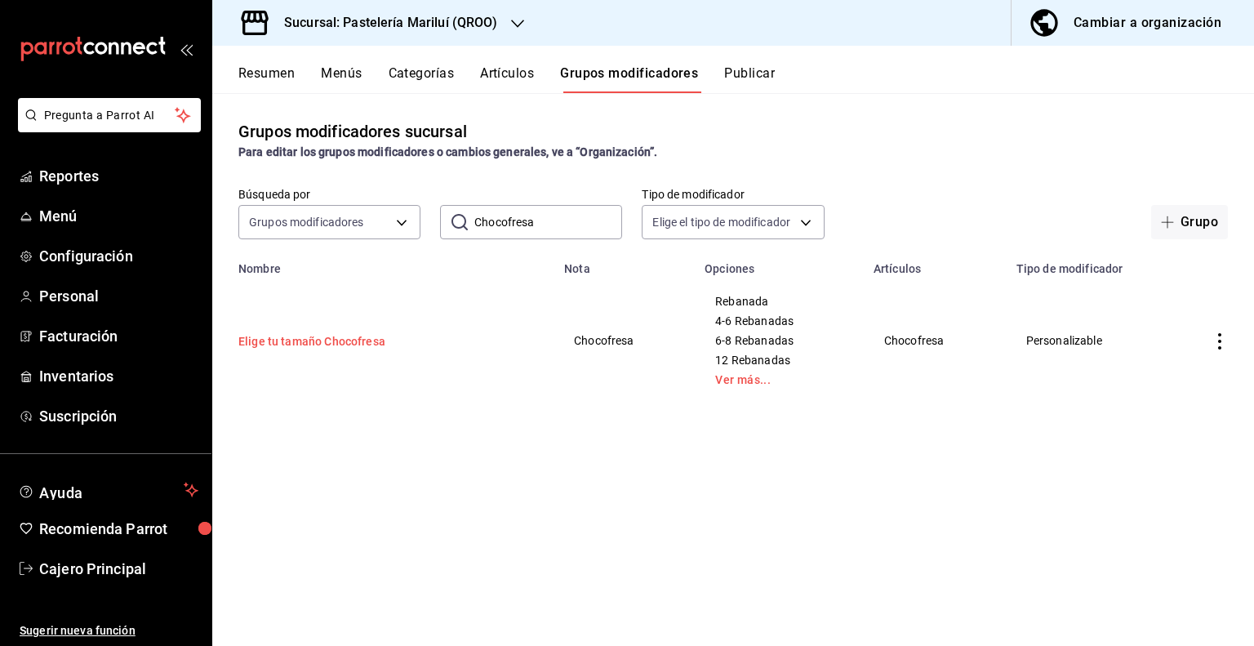
click at [324, 344] on button "Elige tu tamaño Chocofresa" at bounding box center [336, 341] width 196 height 16
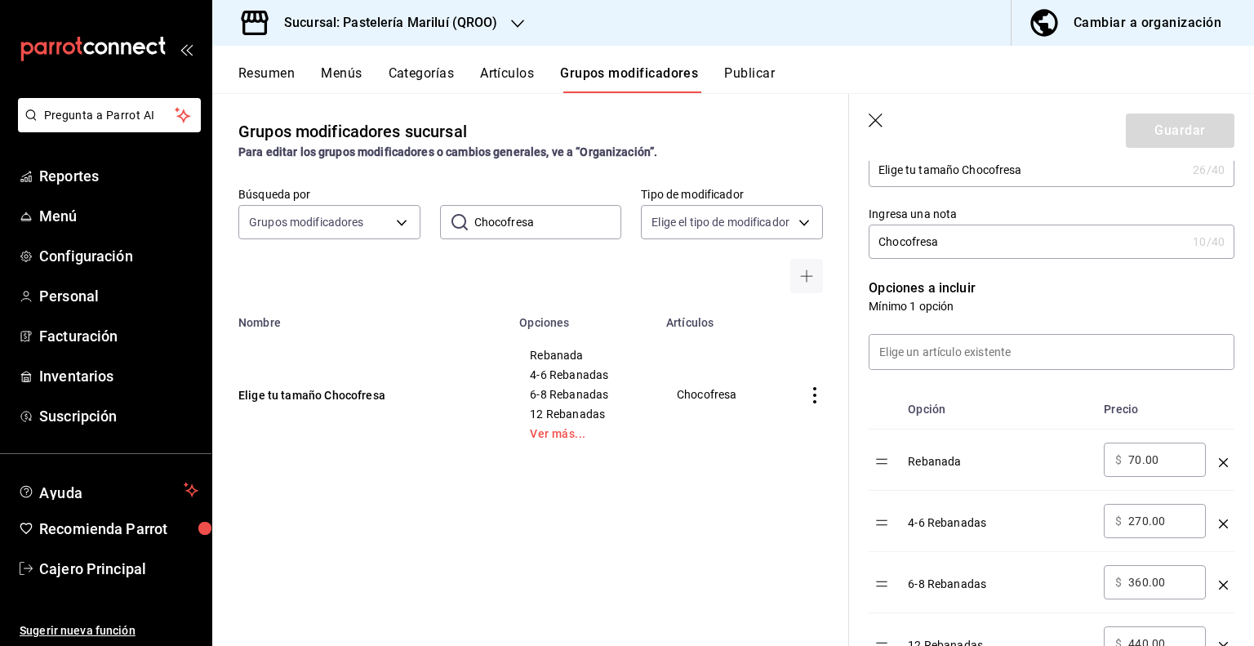
scroll to position [408, 0]
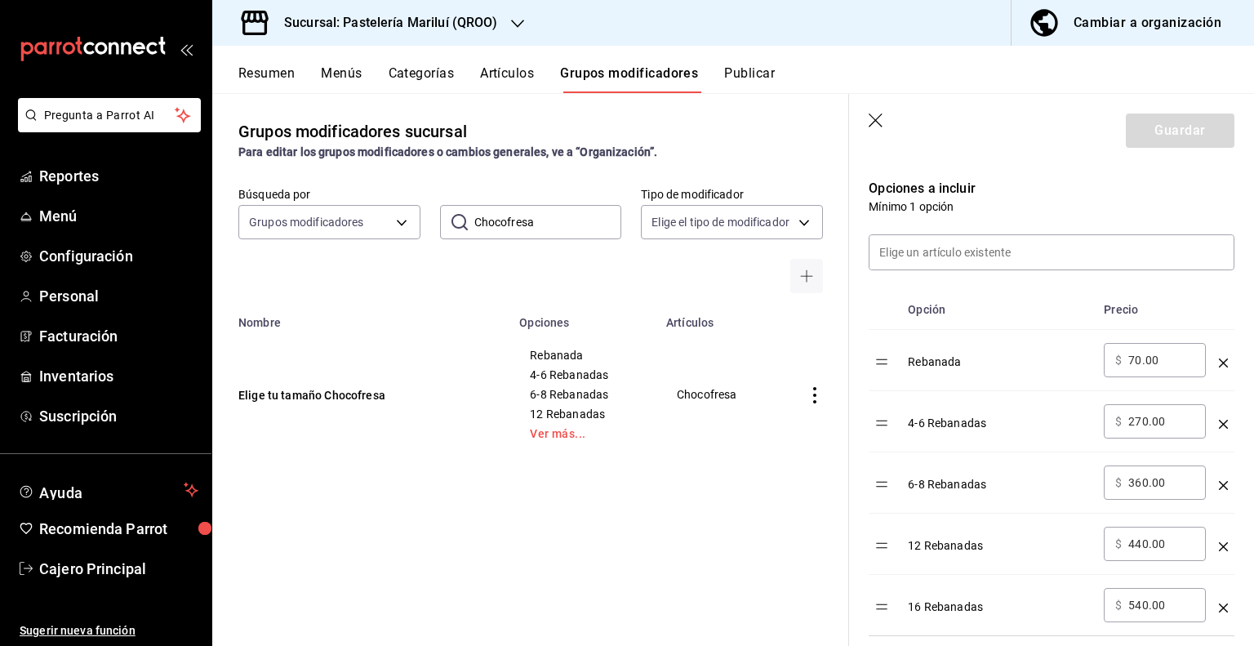
click at [580, 224] on input "Chocofresa" at bounding box center [548, 222] width 148 height 33
click at [442, 478] on div "Grupos modificadores sucursal Para editar los grupos modificadores o cambios ge…" at bounding box center [530, 369] width 637 height 552
click at [360, 404] on td "Elige tu tamaño Diosa Negra" at bounding box center [359, 394] width 295 height 131
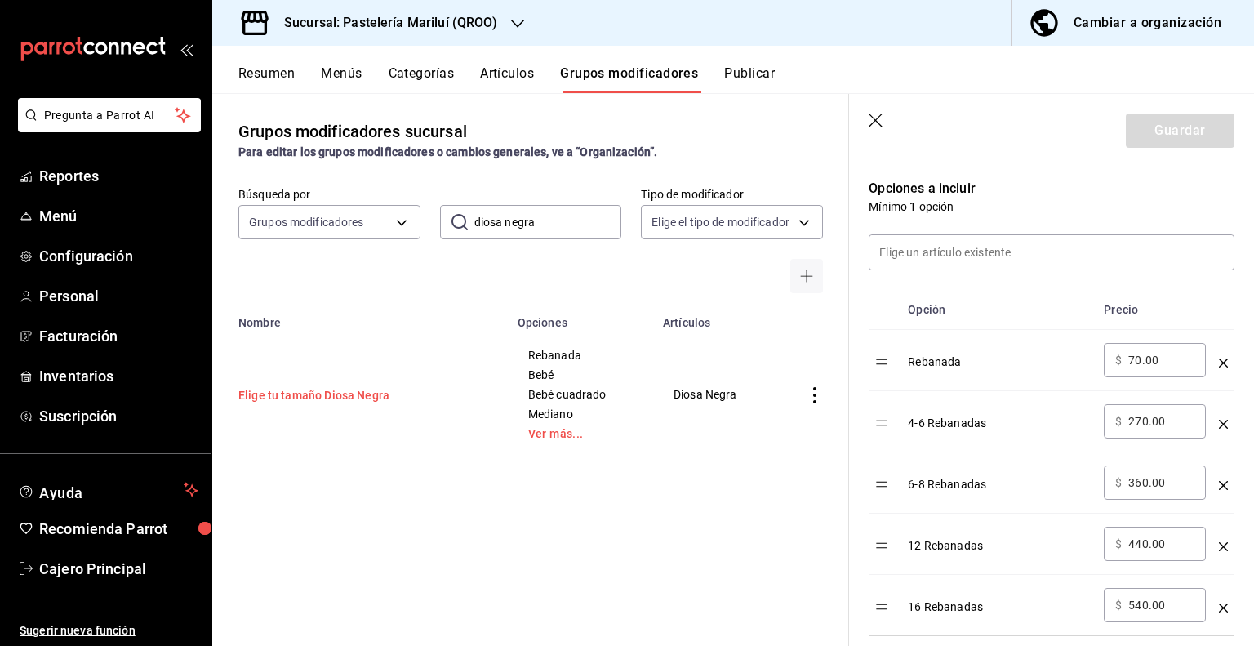
click at [357, 393] on button "Elige tu tamaño Diosa Negra" at bounding box center [336, 395] width 196 height 16
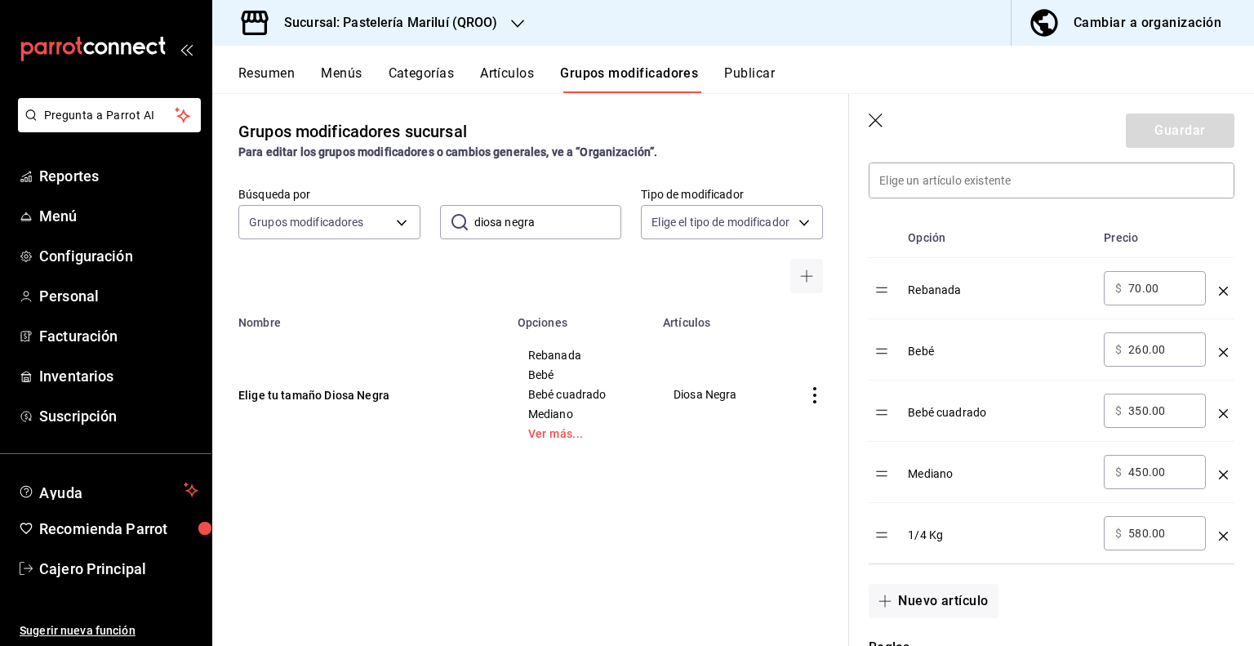
scroll to position [462, 0]
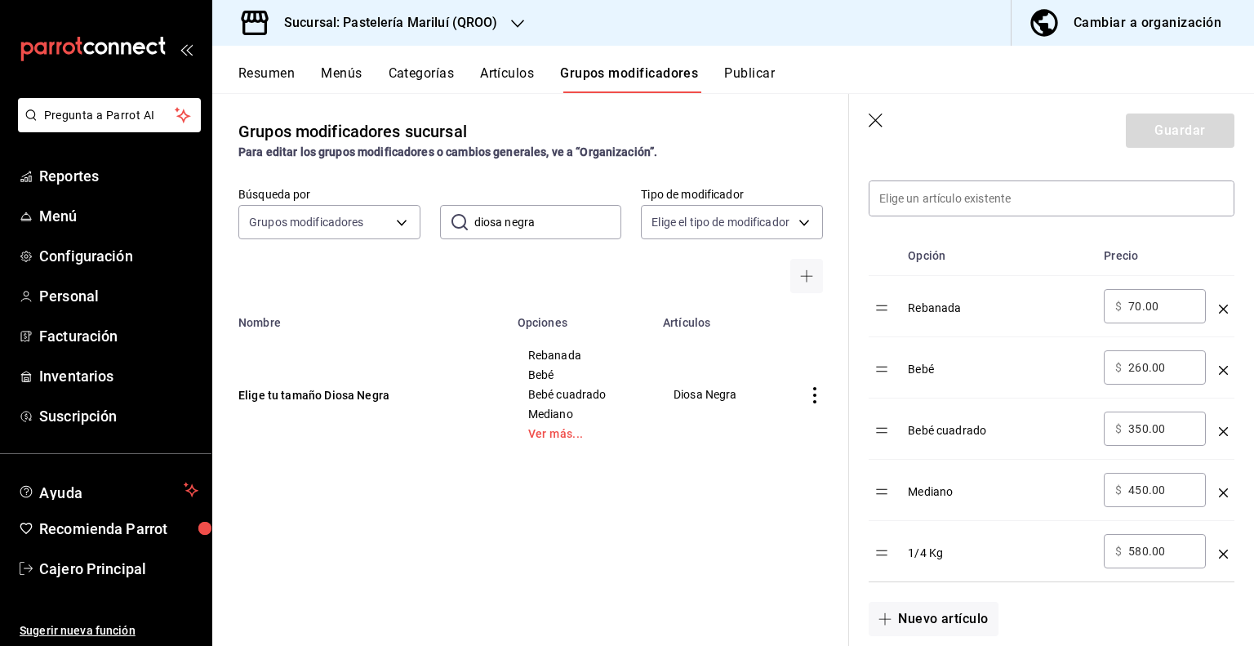
click at [549, 235] on input "diosa negra" at bounding box center [548, 222] width 148 height 33
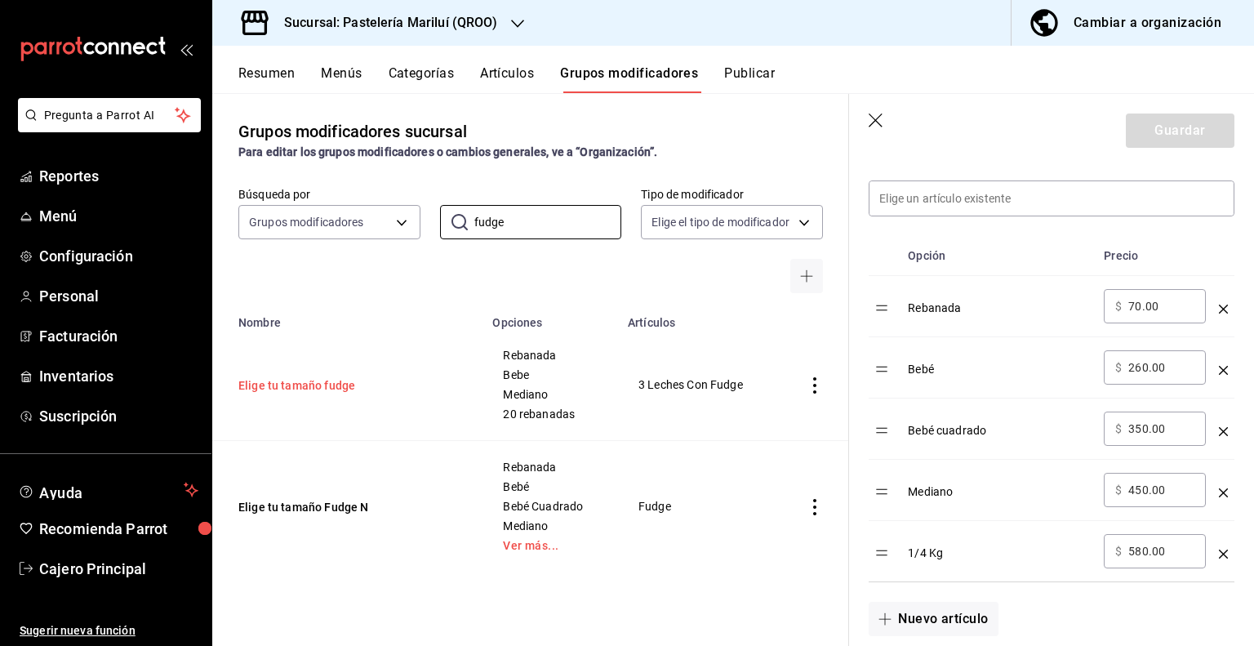
click at [328, 380] on button "Elige tu tamaño fudge" at bounding box center [336, 385] width 196 height 16
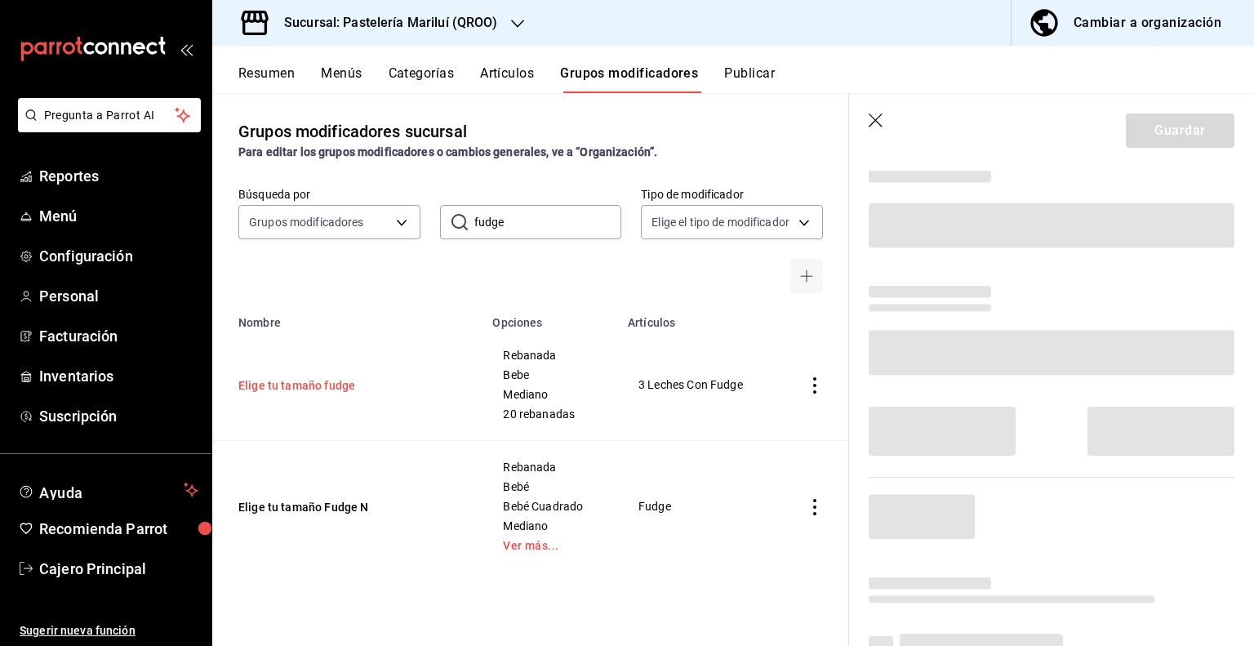
scroll to position [54, 0]
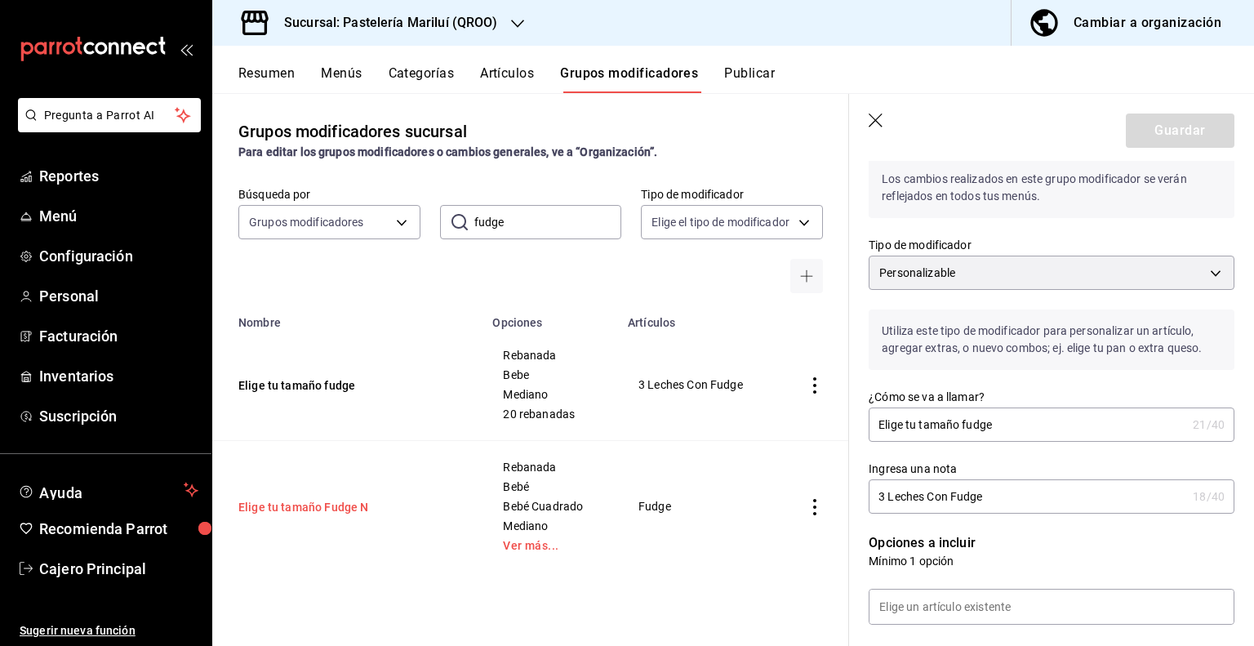
click at [274, 512] on button "Elige tu tamaño Fudge N" at bounding box center [336, 507] width 196 height 16
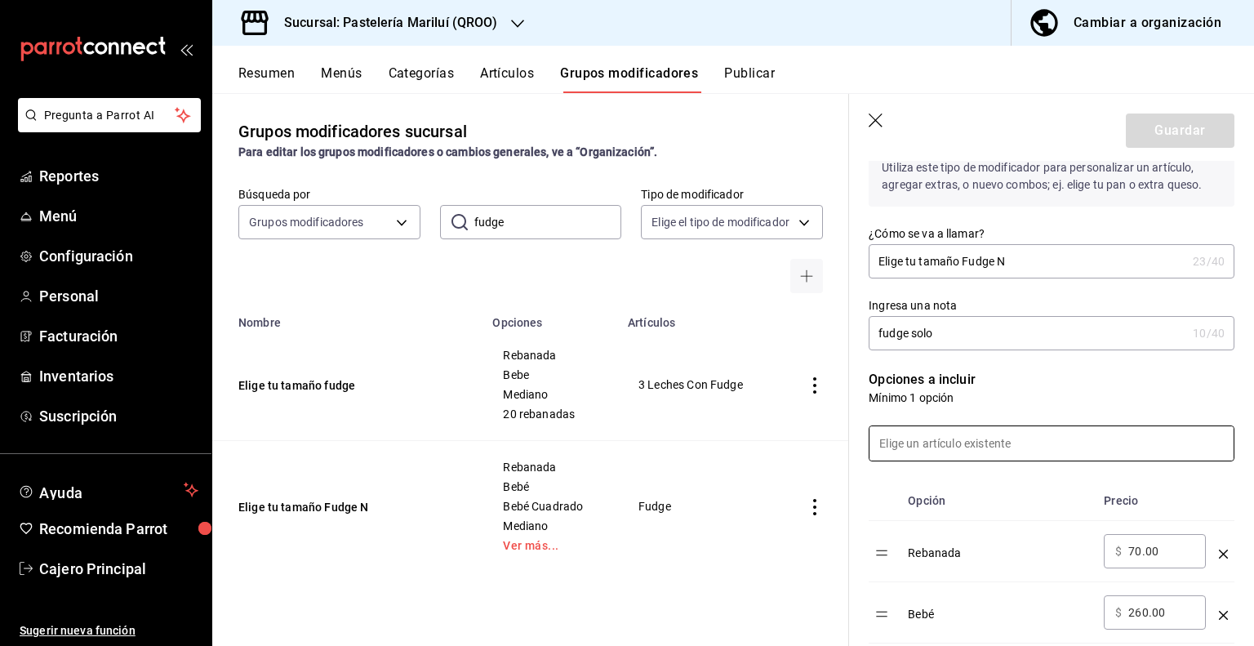
scroll to position [462, 0]
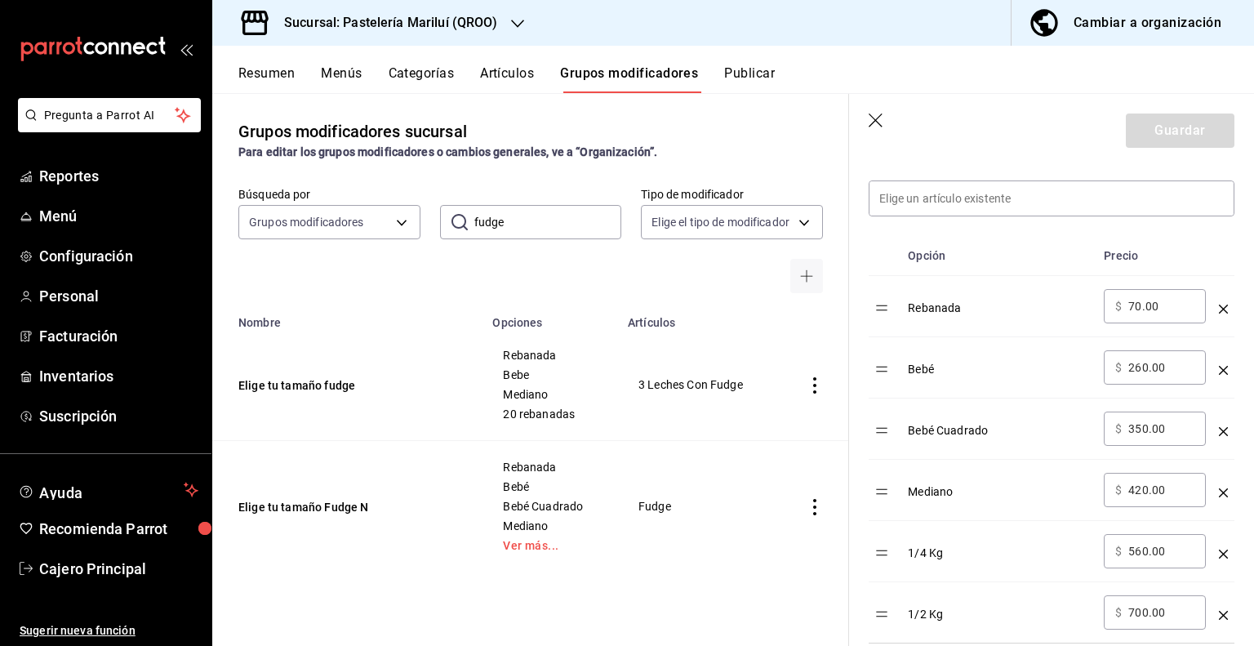
click at [504, 220] on input "fudge" at bounding box center [548, 222] width 148 height 33
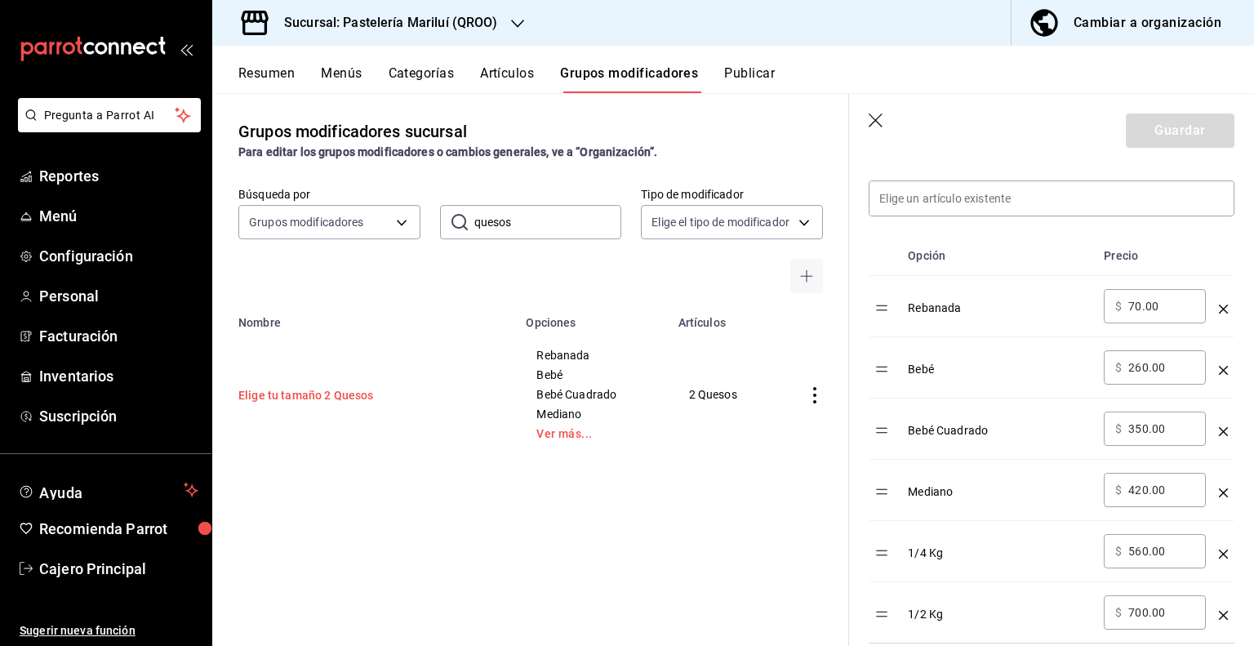
click at [349, 398] on button "Elige tu tamaño 2 Quesos" at bounding box center [336, 395] width 196 height 16
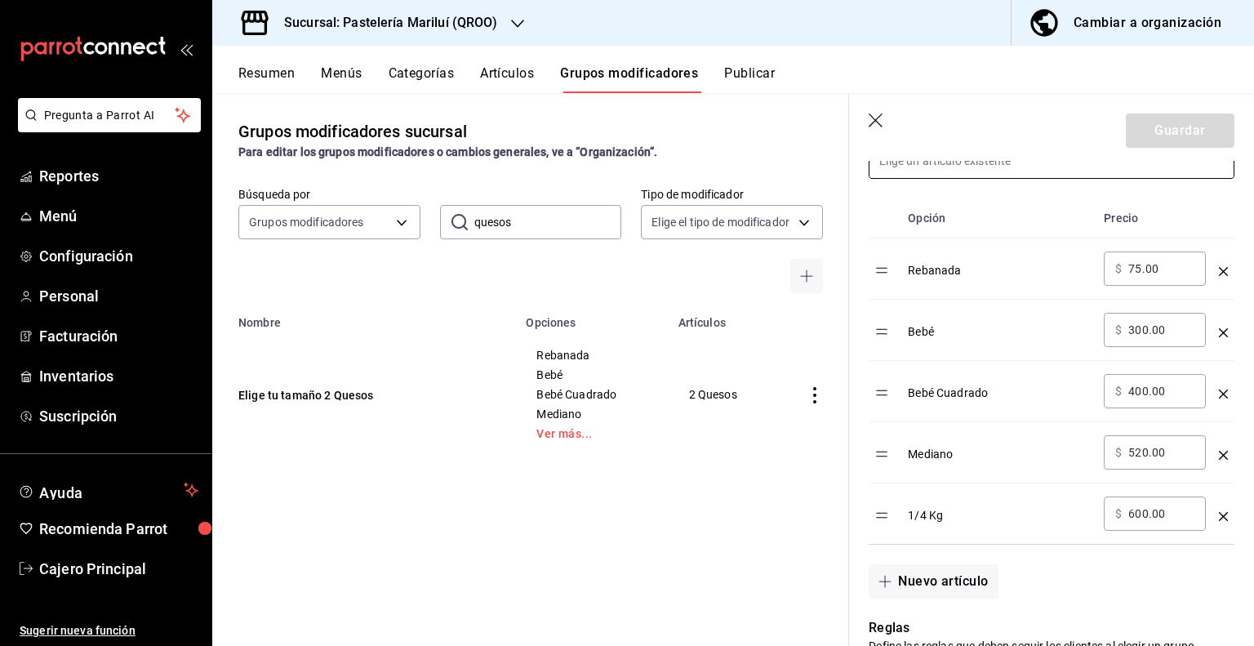
scroll to position [625, 0]
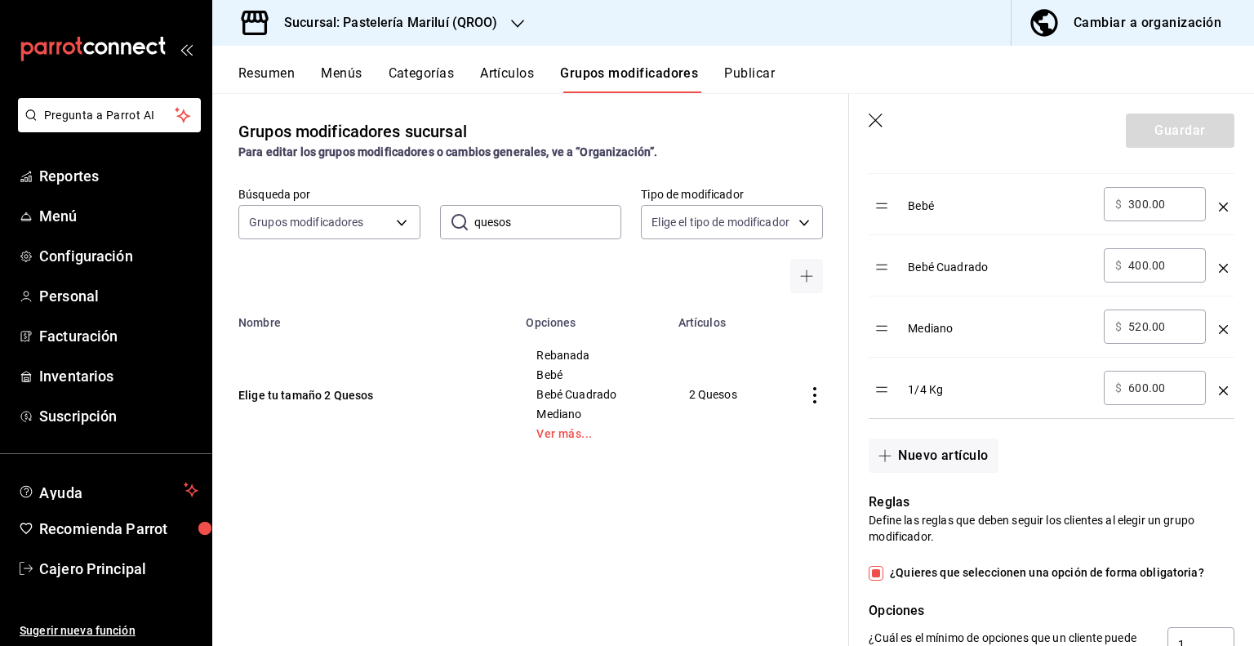
click at [568, 215] on input "quesos" at bounding box center [548, 222] width 148 height 33
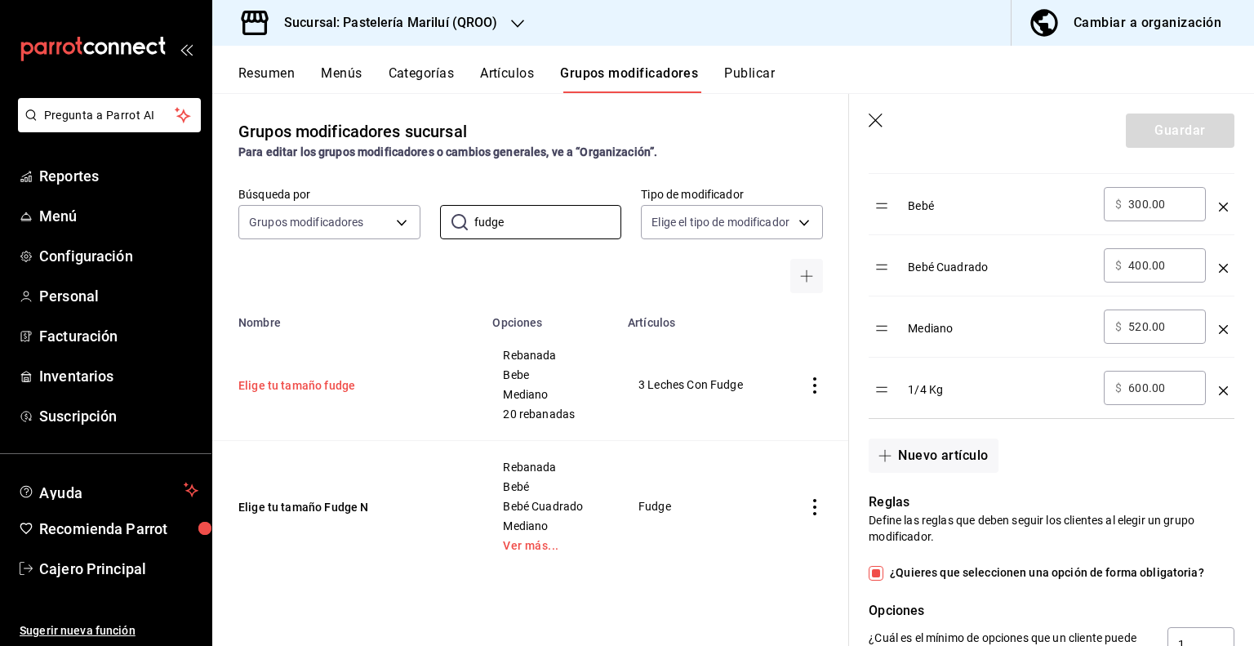
click at [346, 392] on button "Elige tu tamaño fudge" at bounding box center [336, 385] width 196 height 16
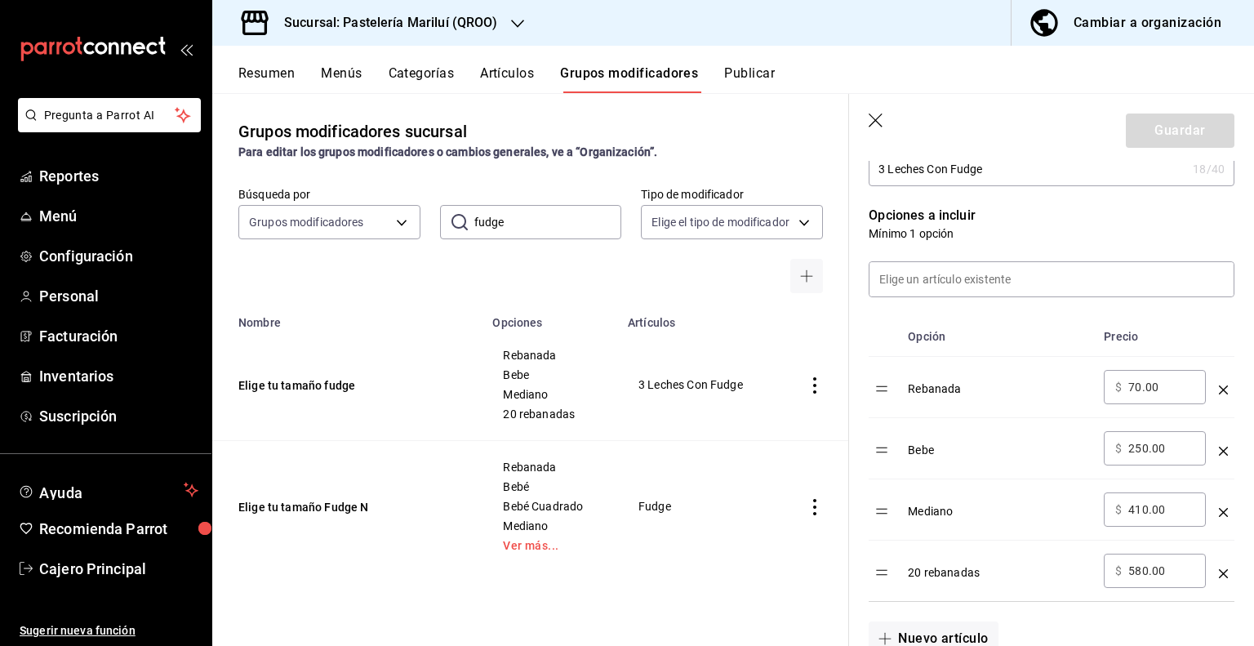
scroll to position [462, 0]
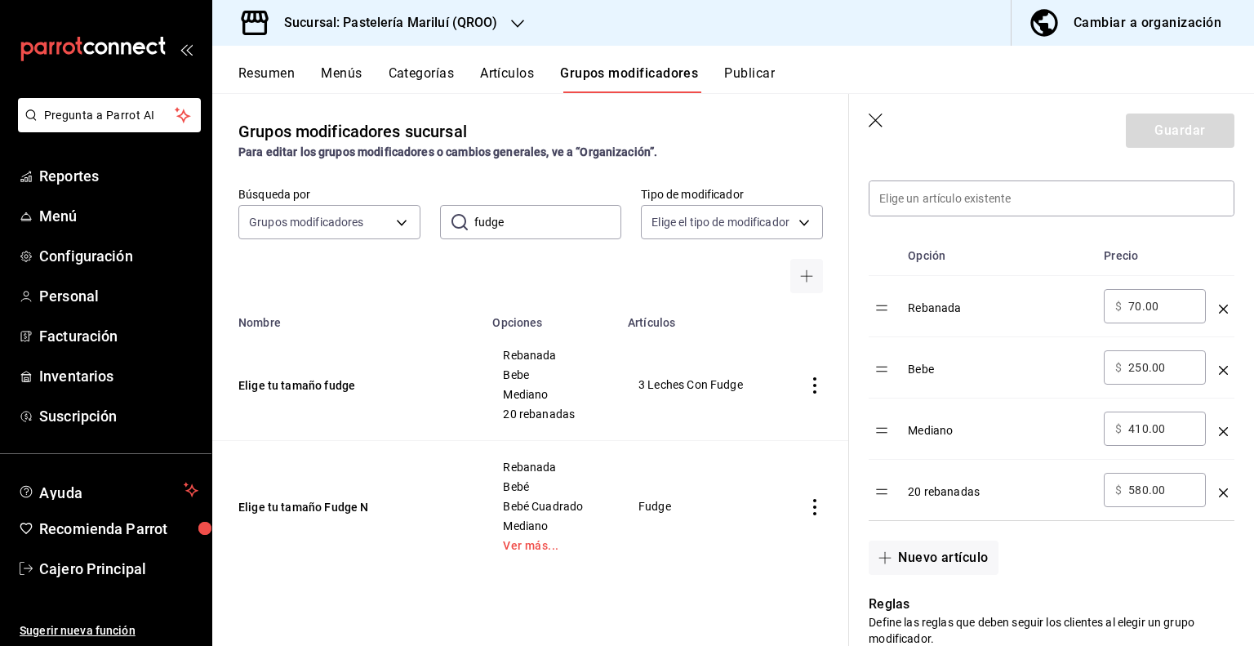
click at [479, 218] on input "fudge" at bounding box center [548, 222] width 148 height 33
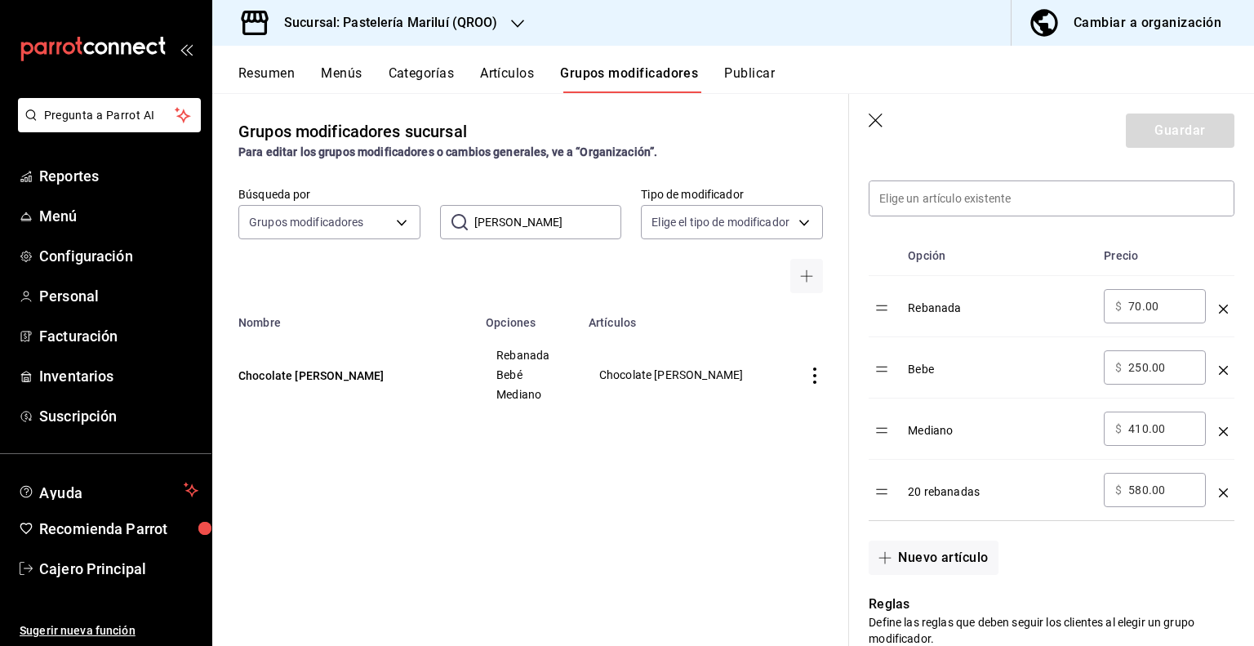
click at [331, 384] on td "Chocolate [PERSON_NAME]" at bounding box center [344, 374] width 264 height 91
click at [327, 371] on button "Chocolate [PERSON_NAME]" at bounding box center [336, 375] width 196 height 16
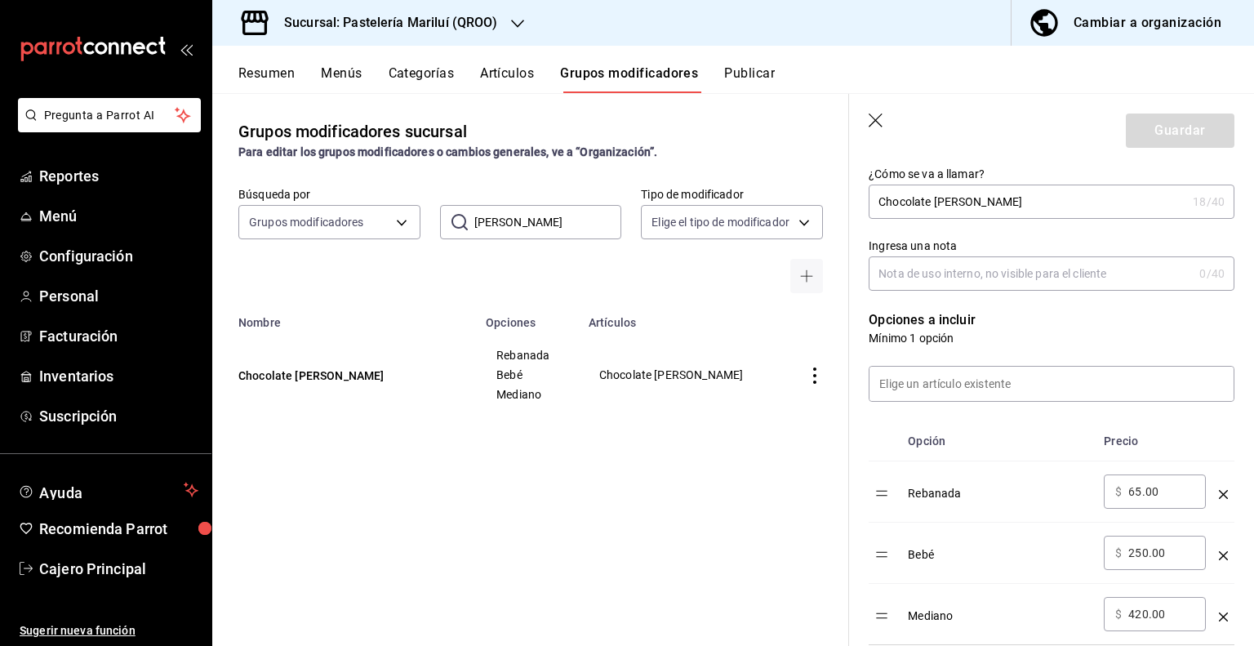
scroll to position [380, 0]
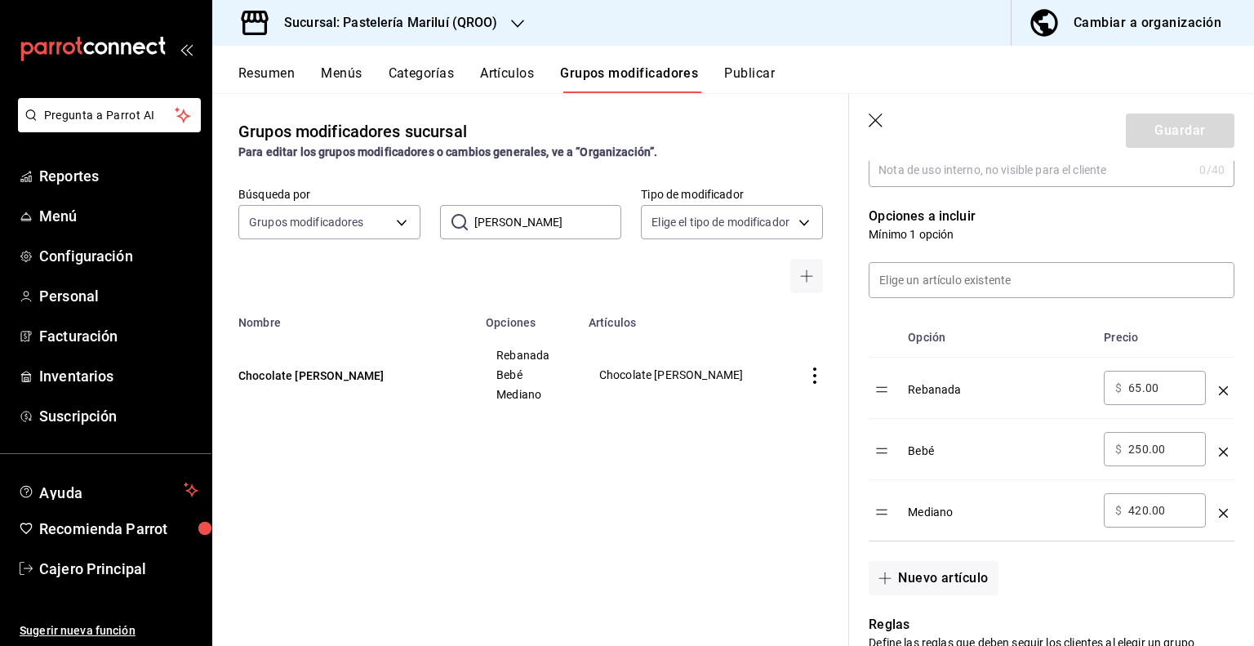
click at [504, 214] on input "[PERSON_NAME]" at bounding box center [548, 222] width 148 height 33
click at [655, 372] on span "Chocolate Abuelita" at bounding box center [697, 374] width 125 height 11
click at [326, 372] on button "Chocolate Abuelita" at bounding box center [336, 375] width 196 height 16
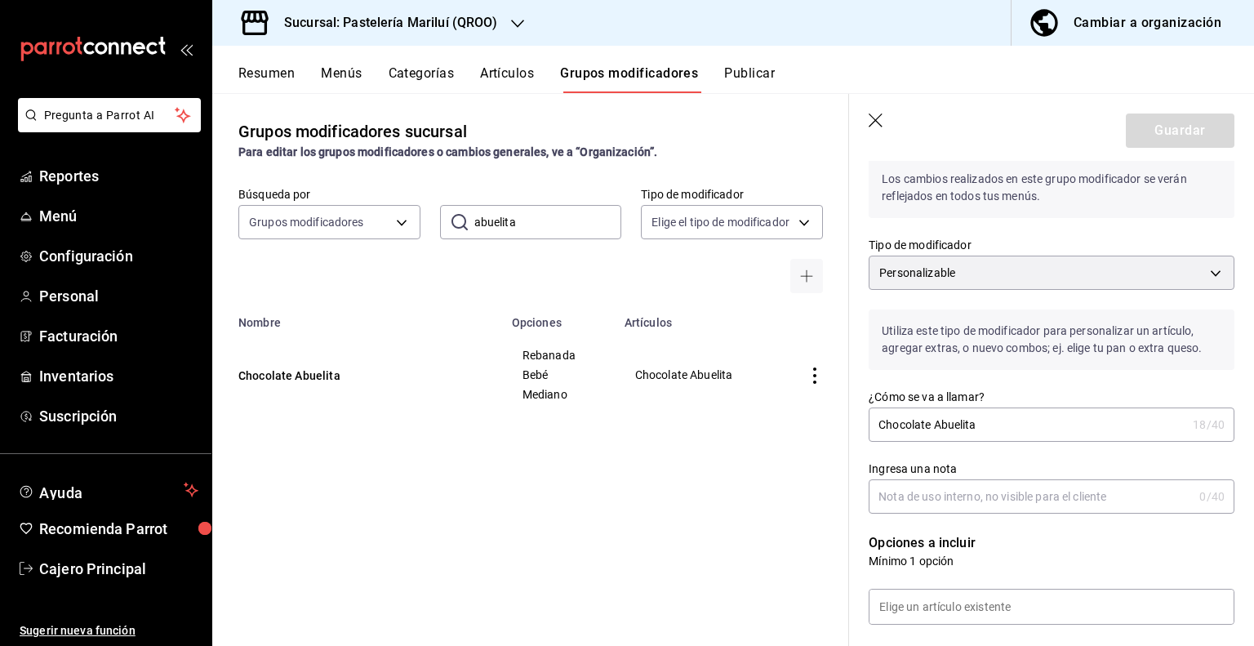
scroll to position [299, 0]
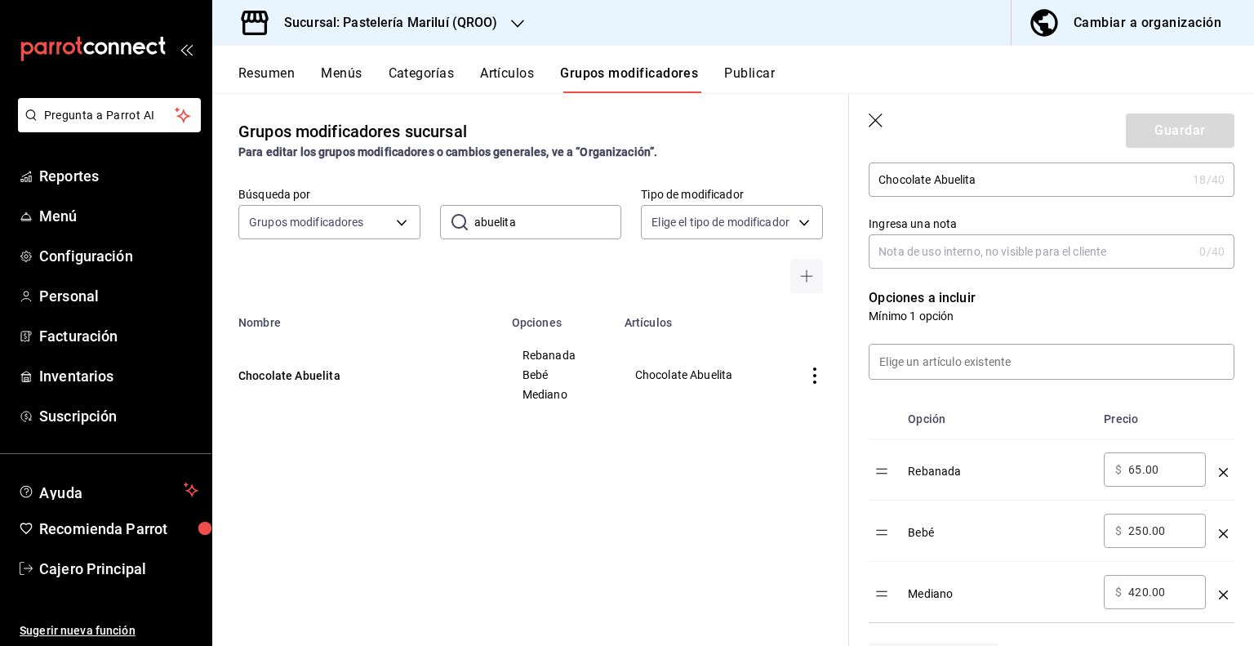
click at [490, 216] on input "abuelita" at bounding box center [548, 222] width 148 height 33
type input "a"
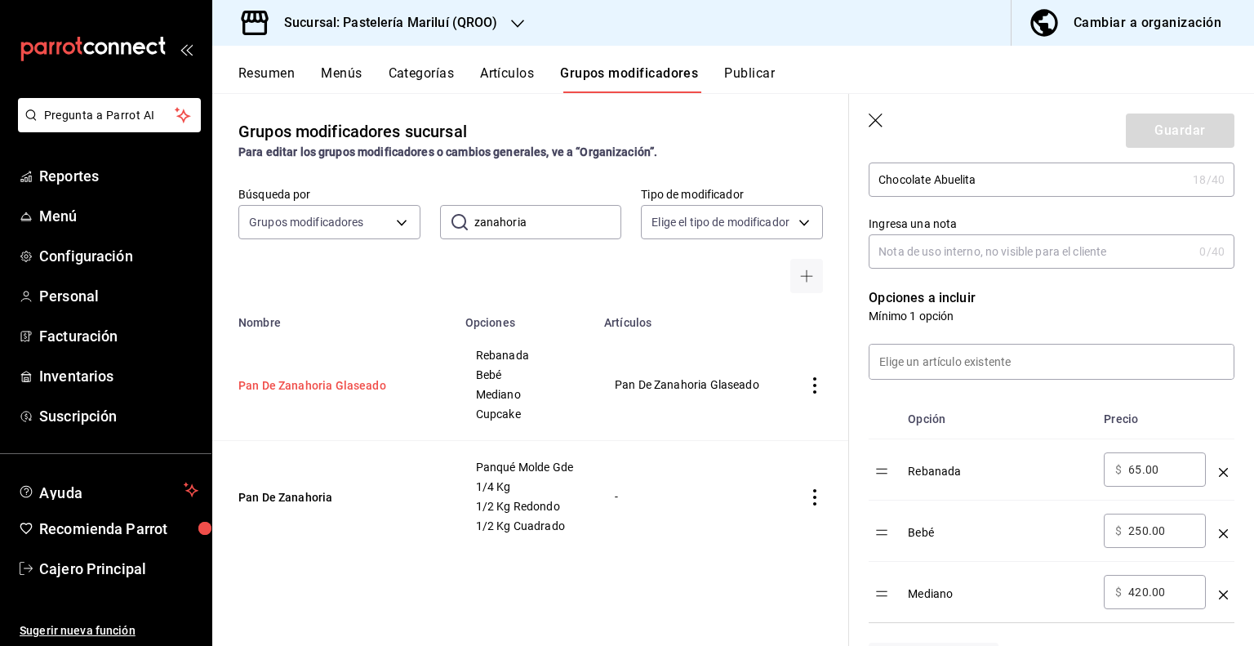
click at [309, 386] on button "Pan De Zanahoria Glaseado" at bounding box center [336, 385] width 196 height 16
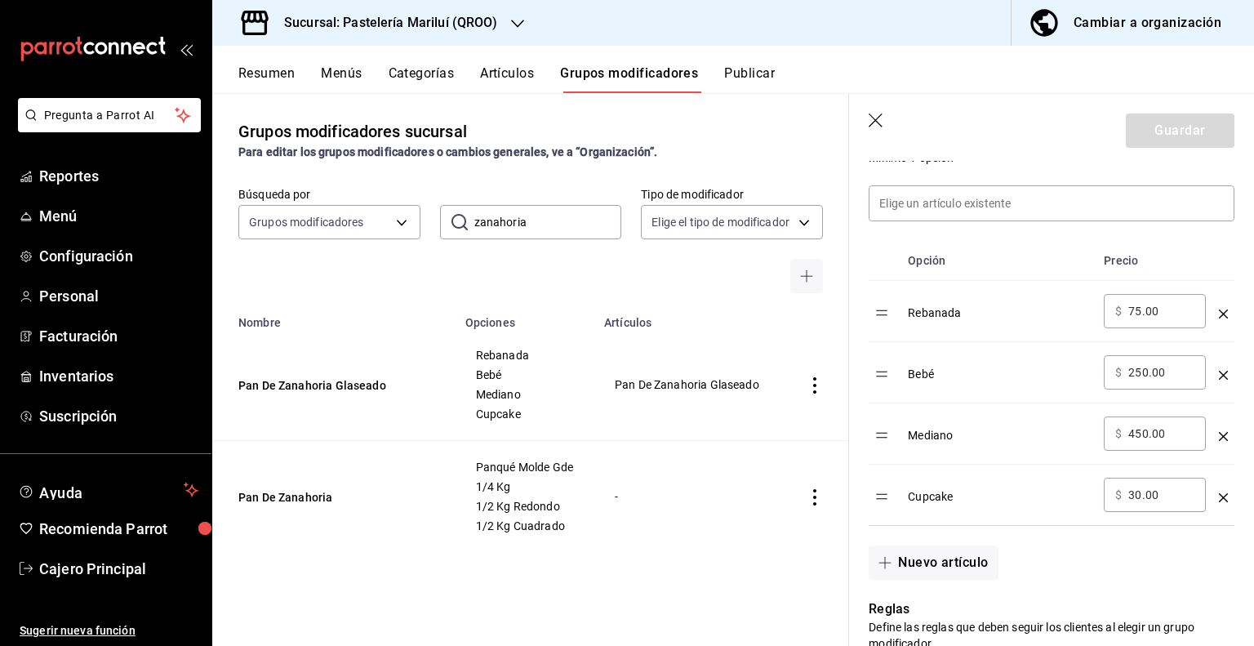
scroll to position [462, 0]
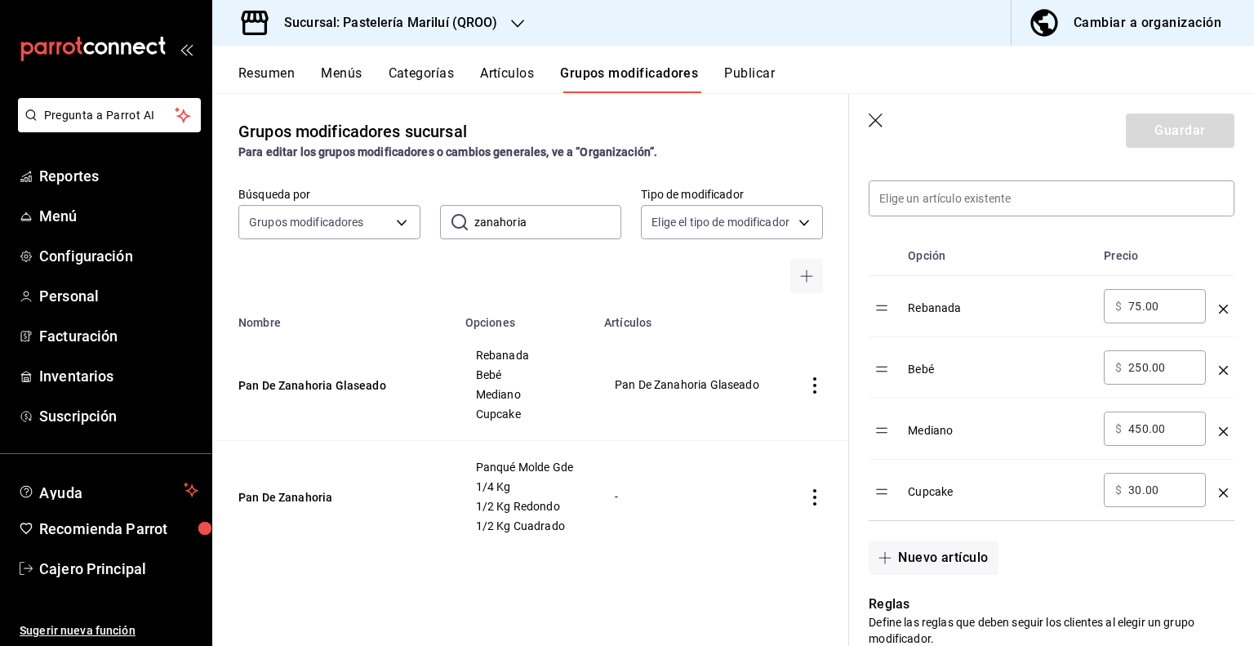
click at [570, 235] on input "zanahoria" at bounding box center [548, 222] width 148 height 33
click at [571, 234] on input "zanahoria" at bounding box center [548, 222] width 148 height 33
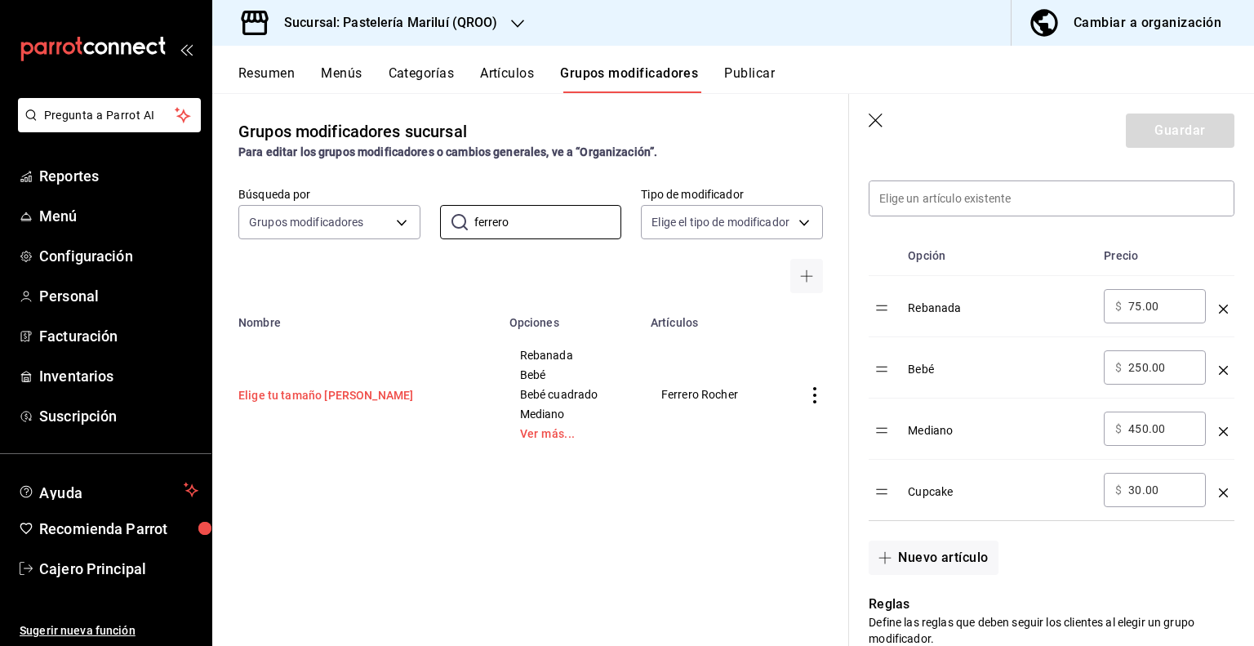
drag, startPoint x: 363, startPoint y: 413, endPoint x: 348, endPoint y: 391, distance: 26.9
click at [363, 413] on td "Elige tu tamaño [PERSON_NAME]" at bounding box center [355, 394] width 287 height 131
click at [348, 391] on button "Elige tu tamaño [PERSON_NAME]" at bounding box center [336, 395] width 196 height 16
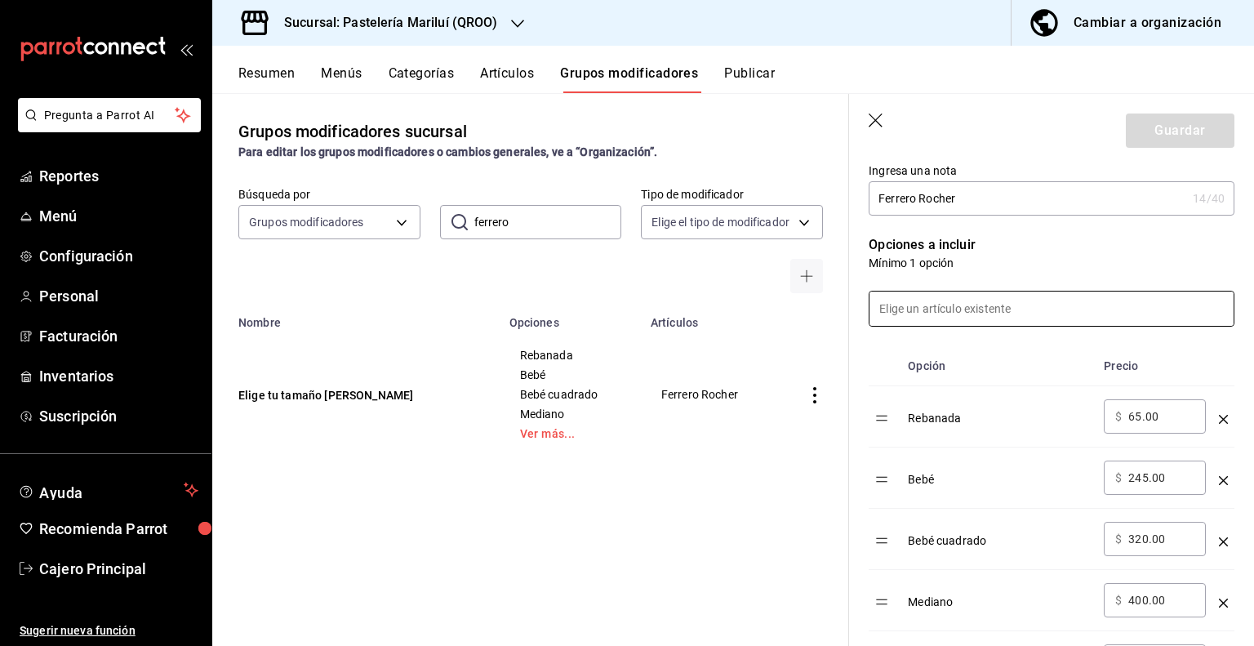
scroll to position [380, 0]
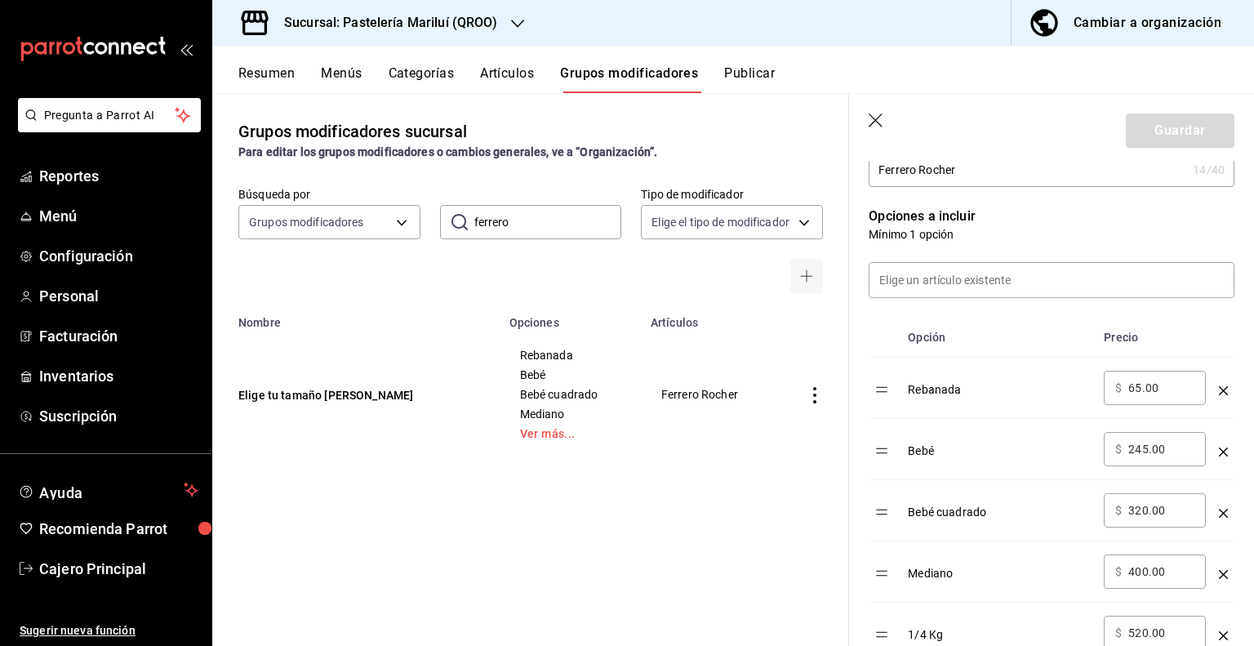
click at [482, 221] on input "ferrero" at bounding box center [548, 222] width 148 height 33
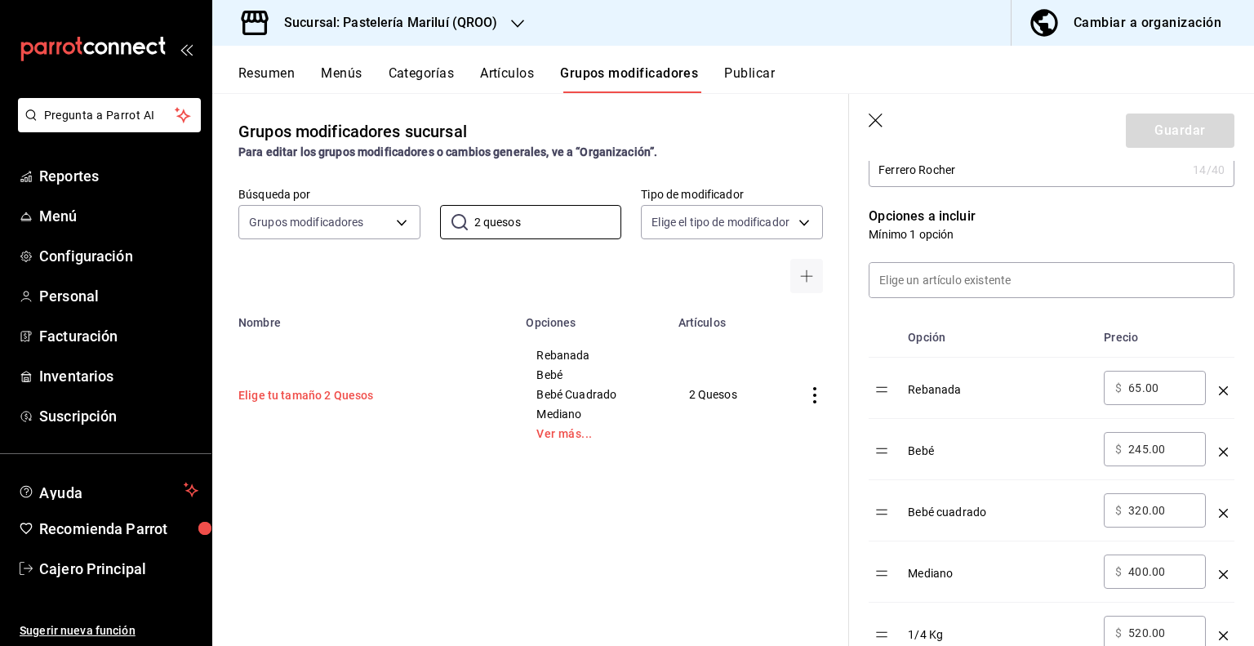
type input "2 quesos"
click at [313, 401] on button "Elige tu tamaño 2 Quesos" at bounding box center [336, 395] width 196 height 16
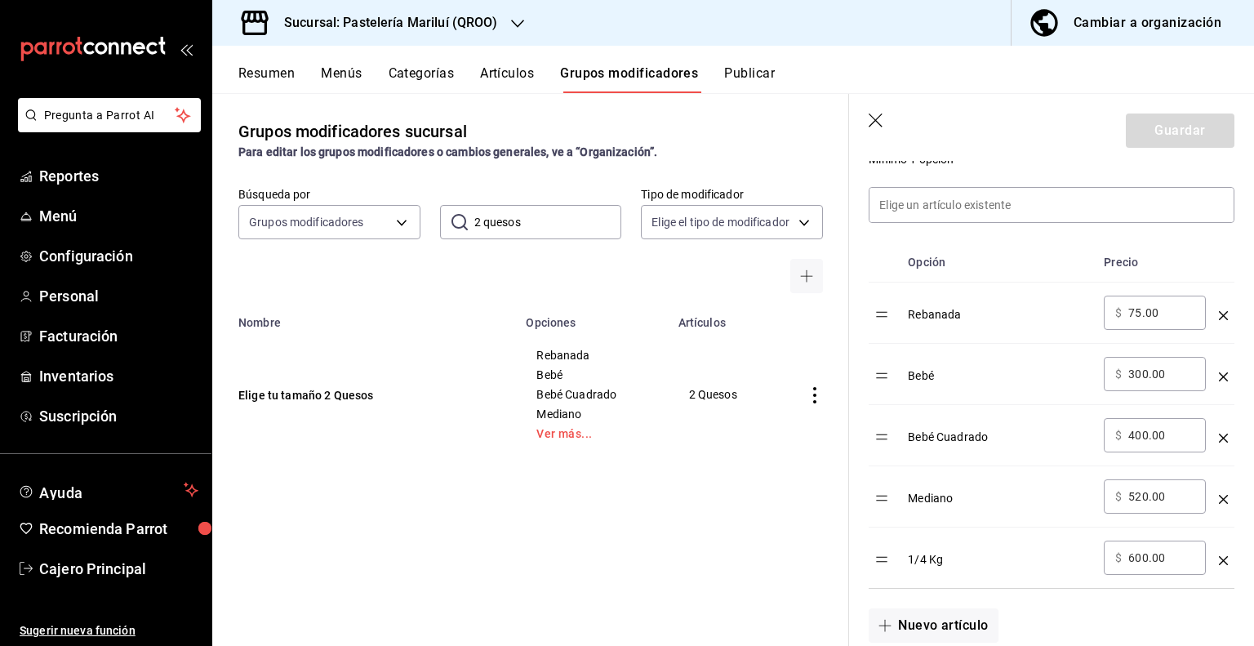
scroll to position [462, 0]
